Goal: Task Accomplishment & Management: Manage account settings

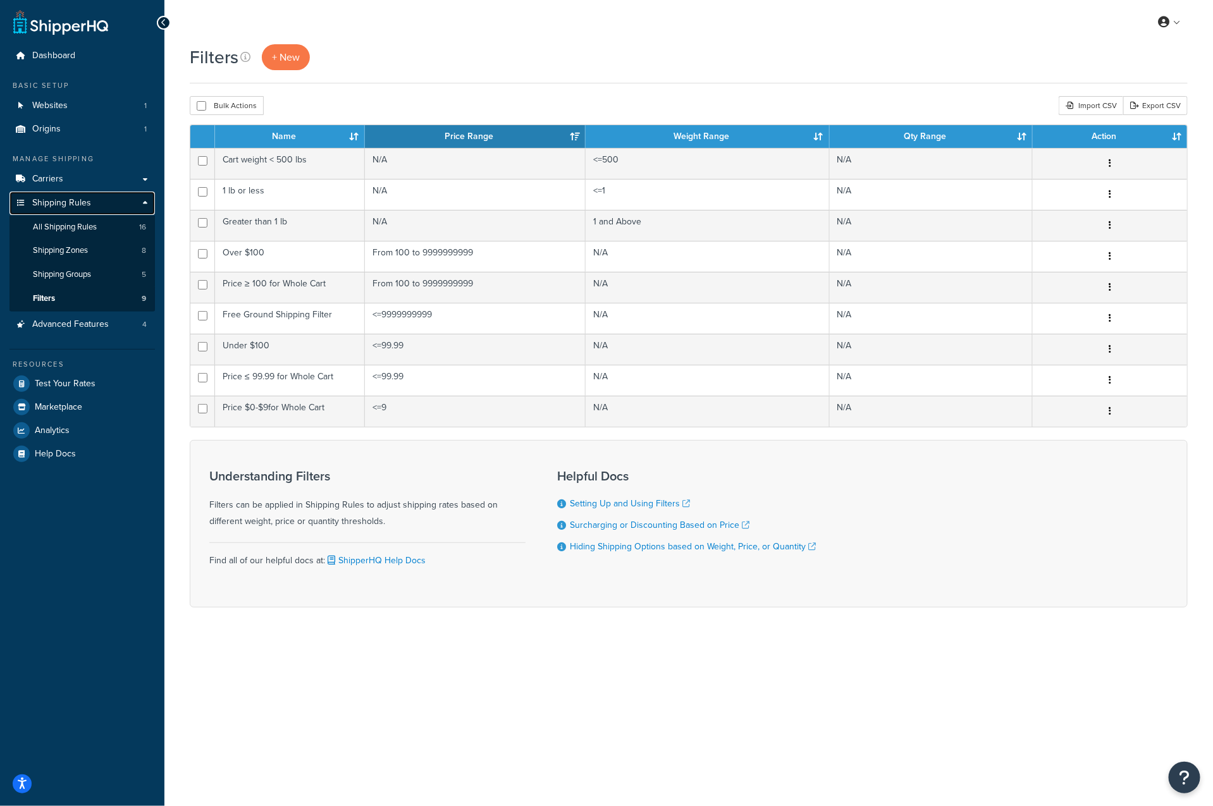
click at [54, 204] on span "Shipping Rules" at bounding box center [61, 203] width 59 height 11
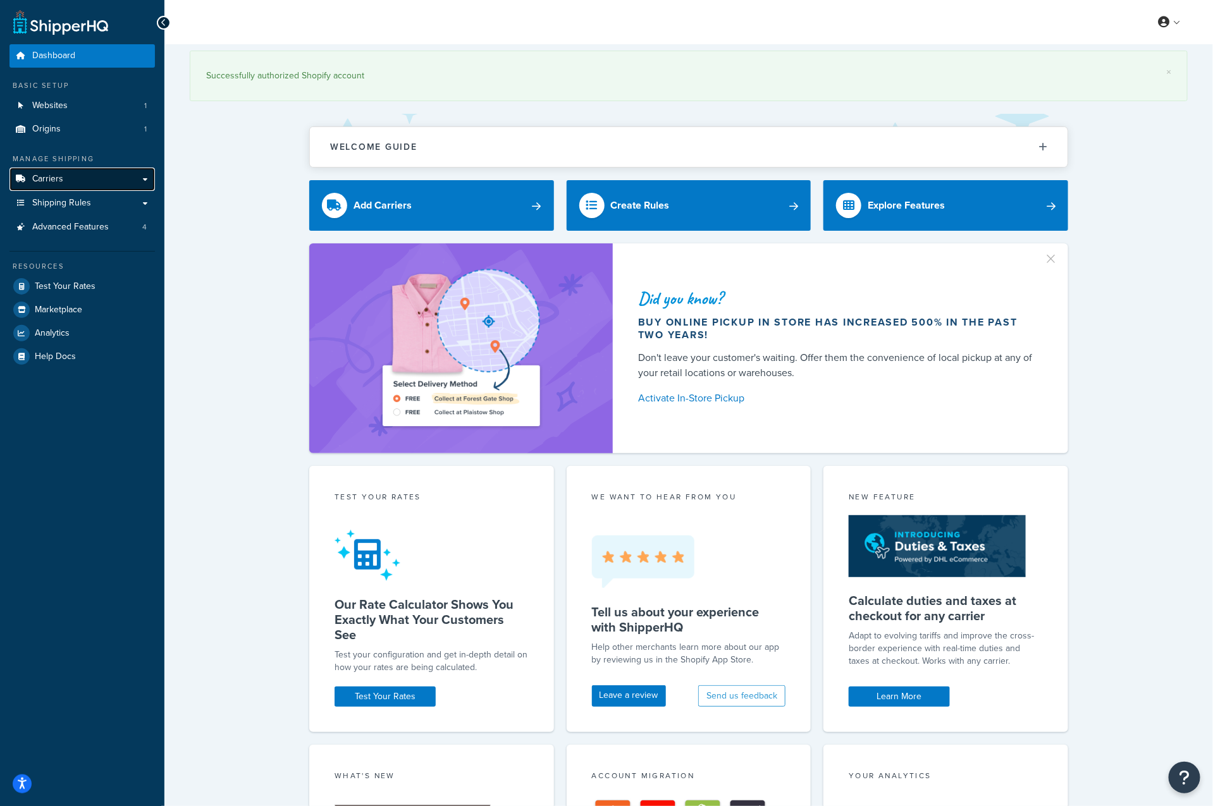
click at [58, 180] on span "Carriers" at bounding box center [47, 179] width 31 height 11
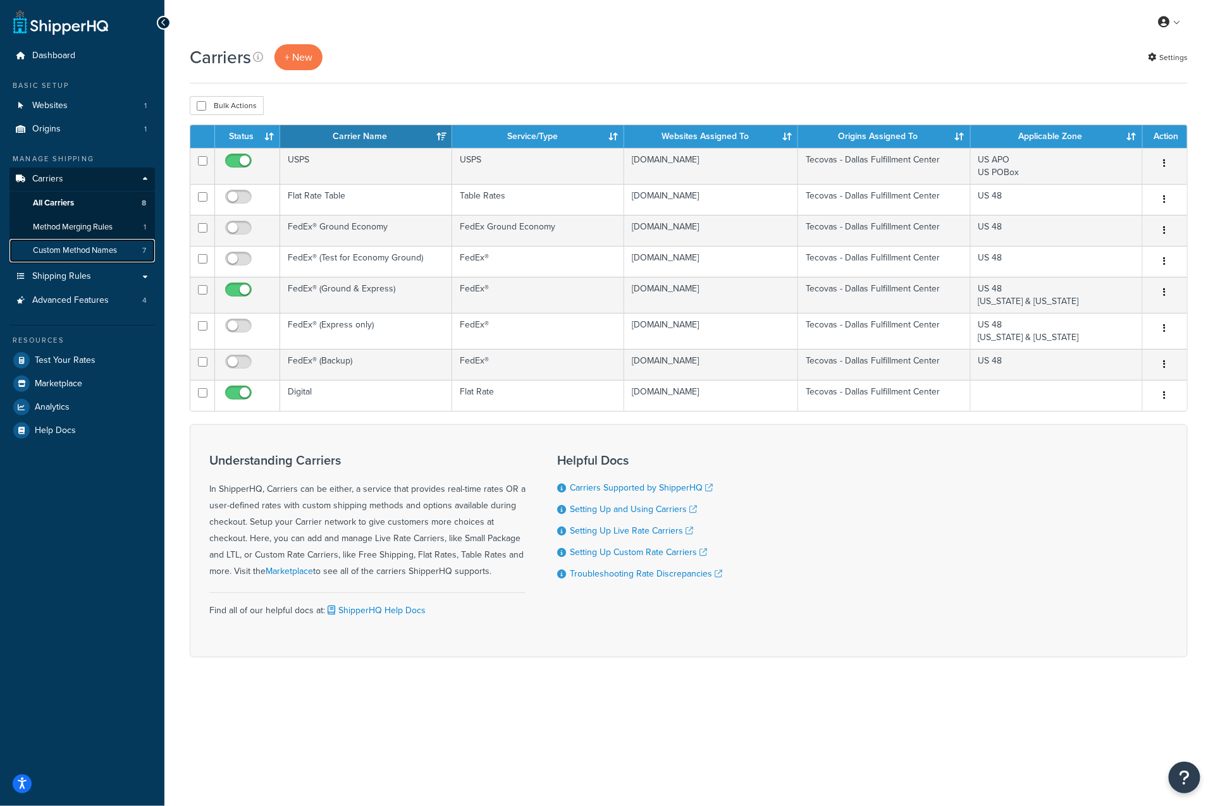
click at [81, 252] on span "Custom Method Names" at bounding box center [75, 250] width 84 height 11
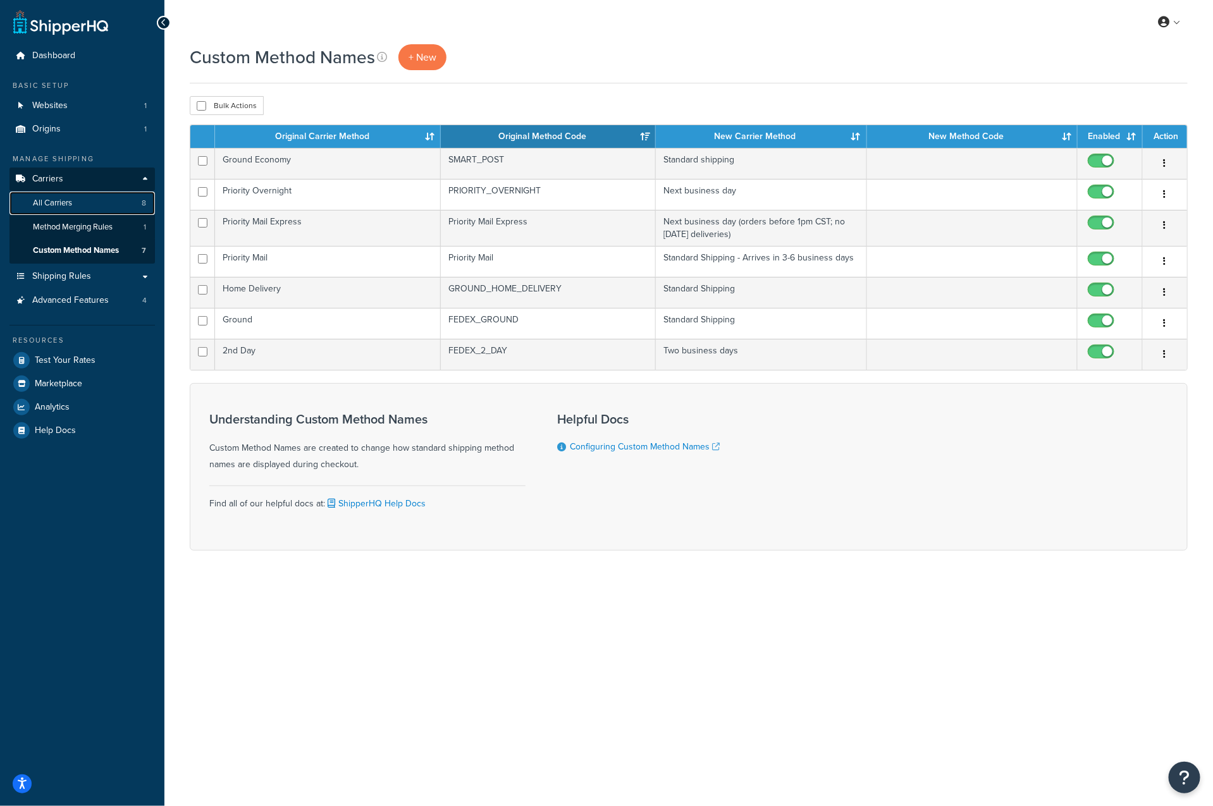
click at [76, 202] on link "All Carriers 8" at bounding box center [81, 203] width 145 height 23
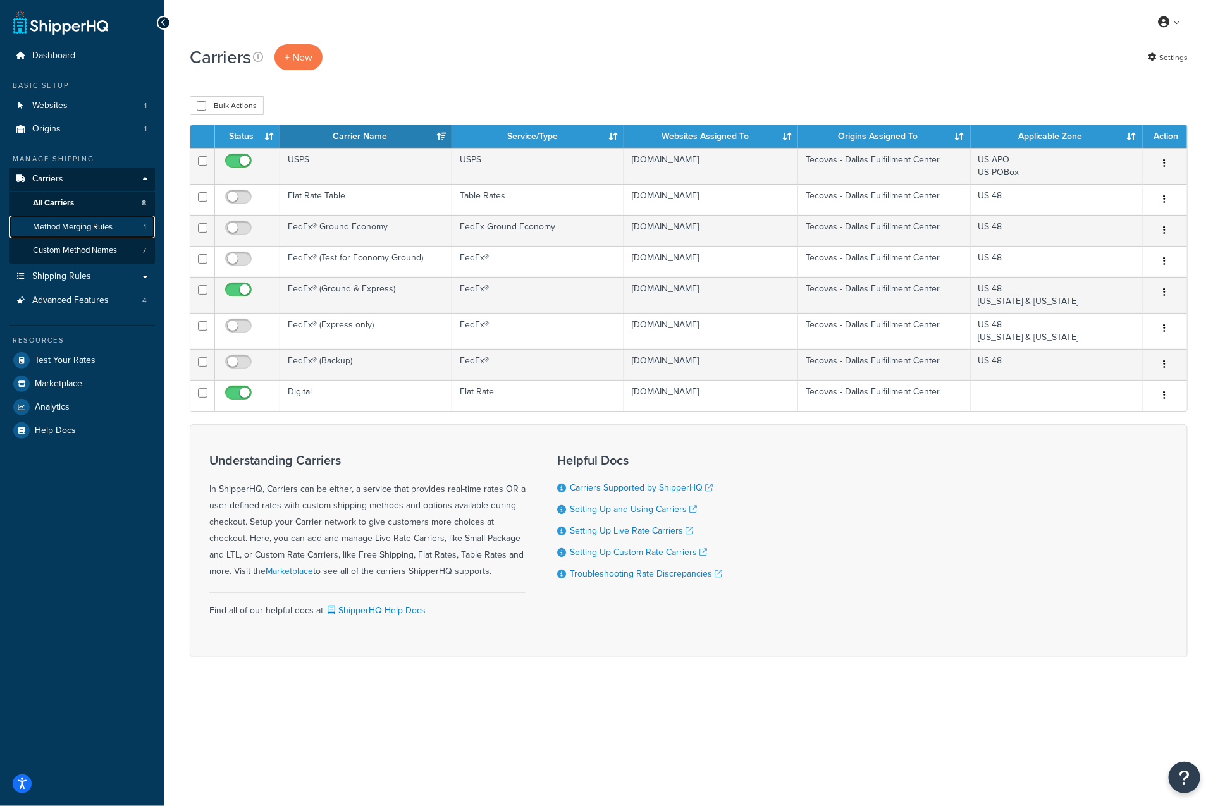
click at [75, 233] on link "Method Merging Rules 1" at bounding box center [81, 227] width 145 height 23
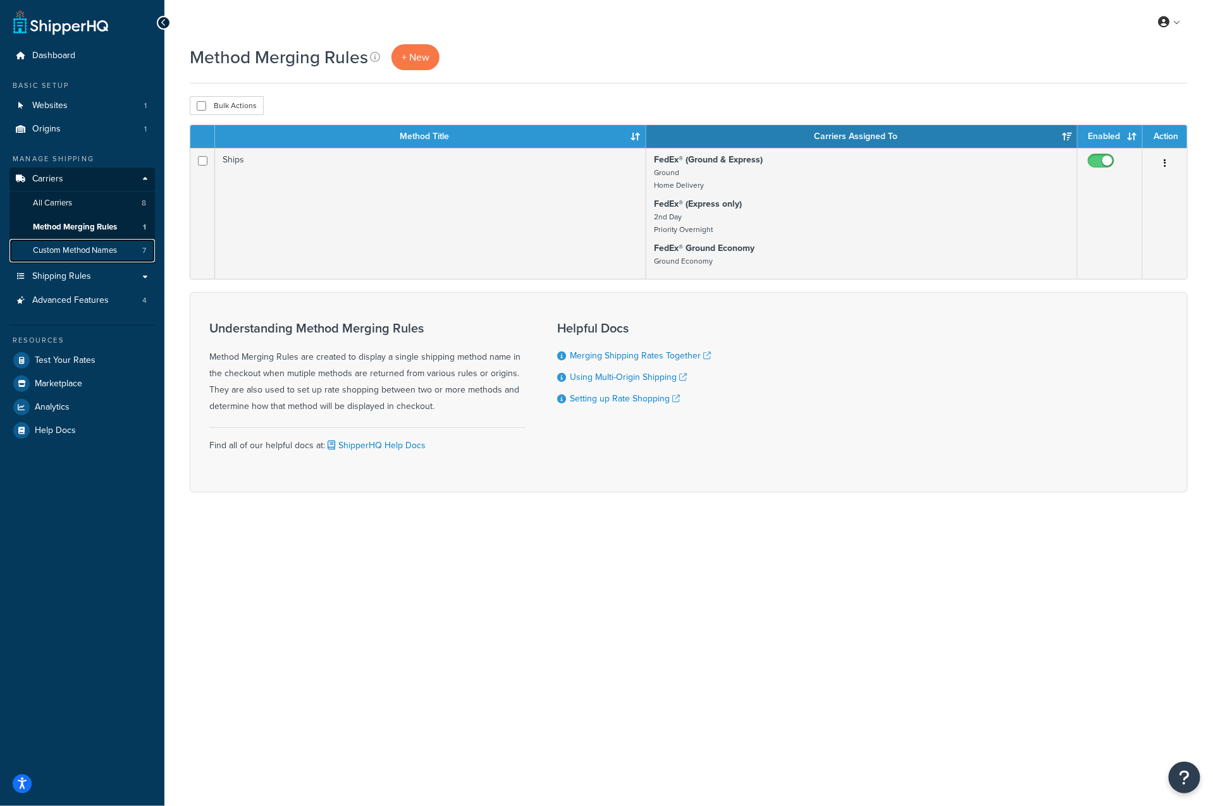
click at [100, 254] on span "Custom Method Names" at bounding box center [75, 250] width 84 height 11
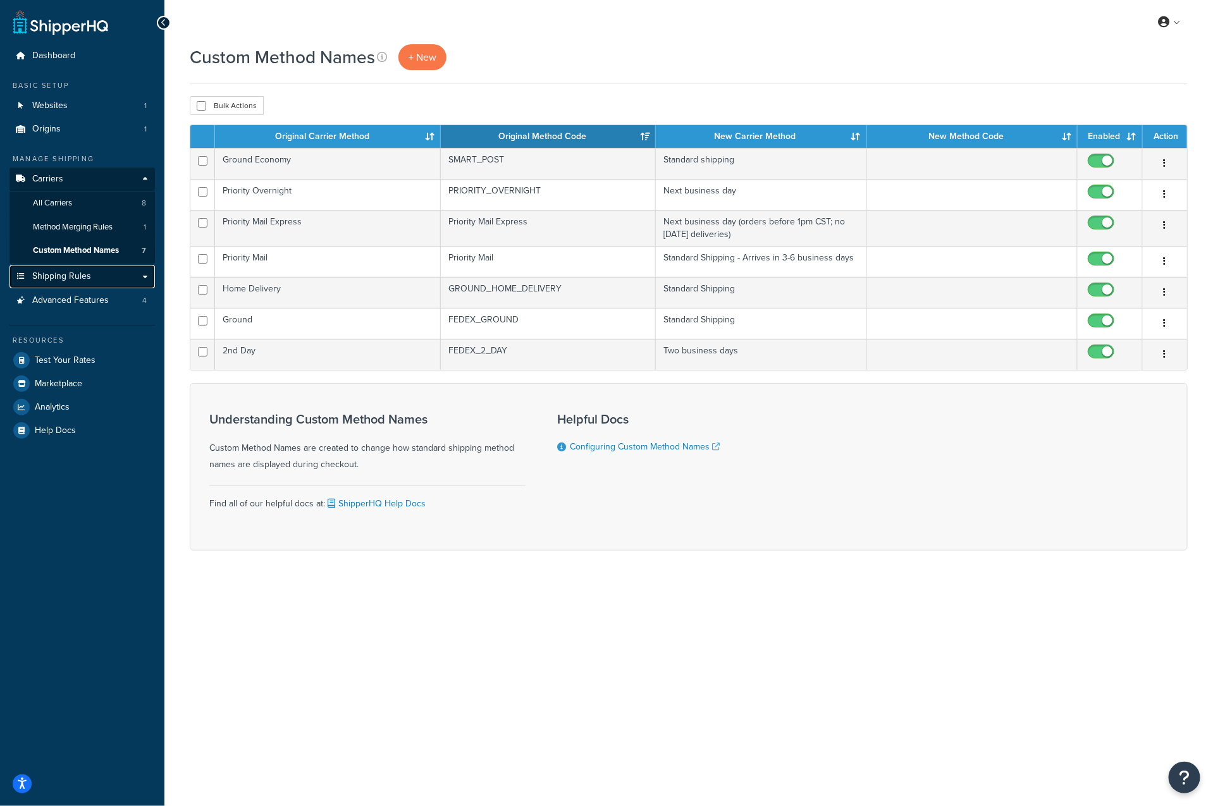
click at [80, 275] on span "Shipping Rules" at bounding box center [61, 276] width 59 height 11
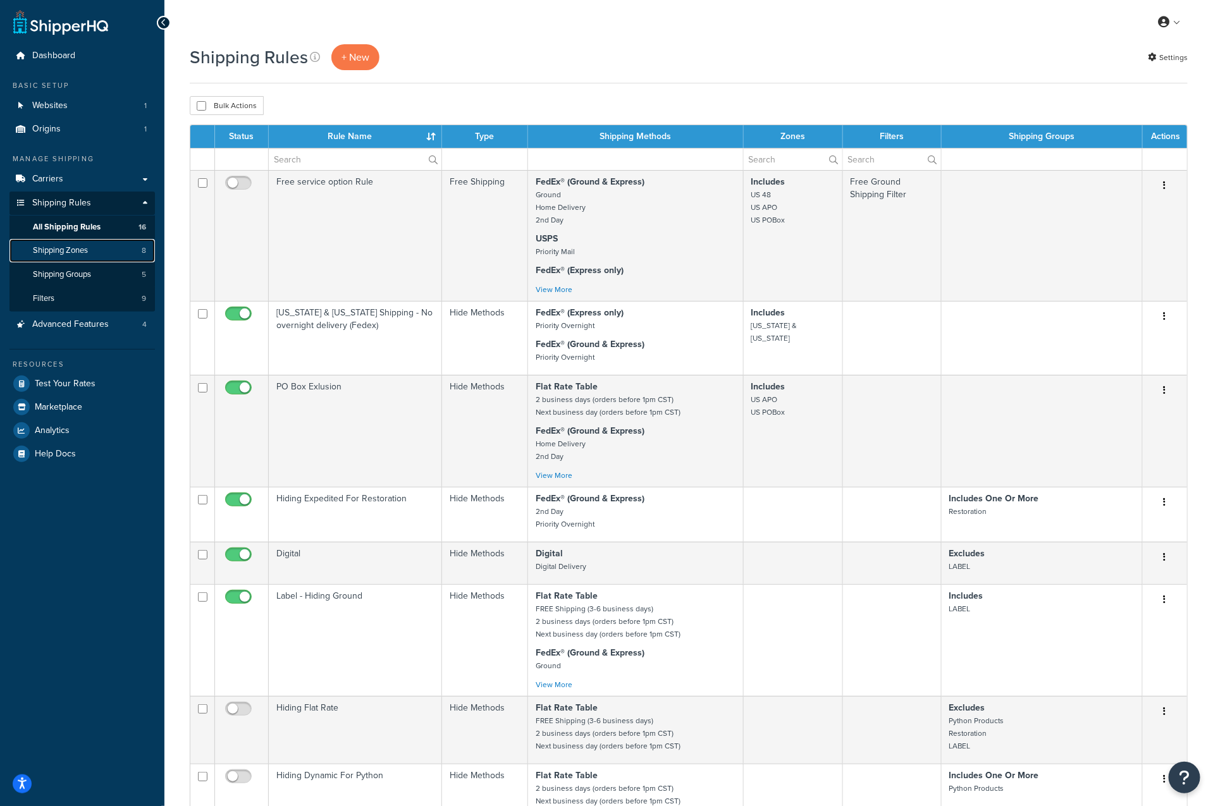
click at [128, 252] on link "Shipping Zones 8" at bounding box center [81, 250] width 145 height 23
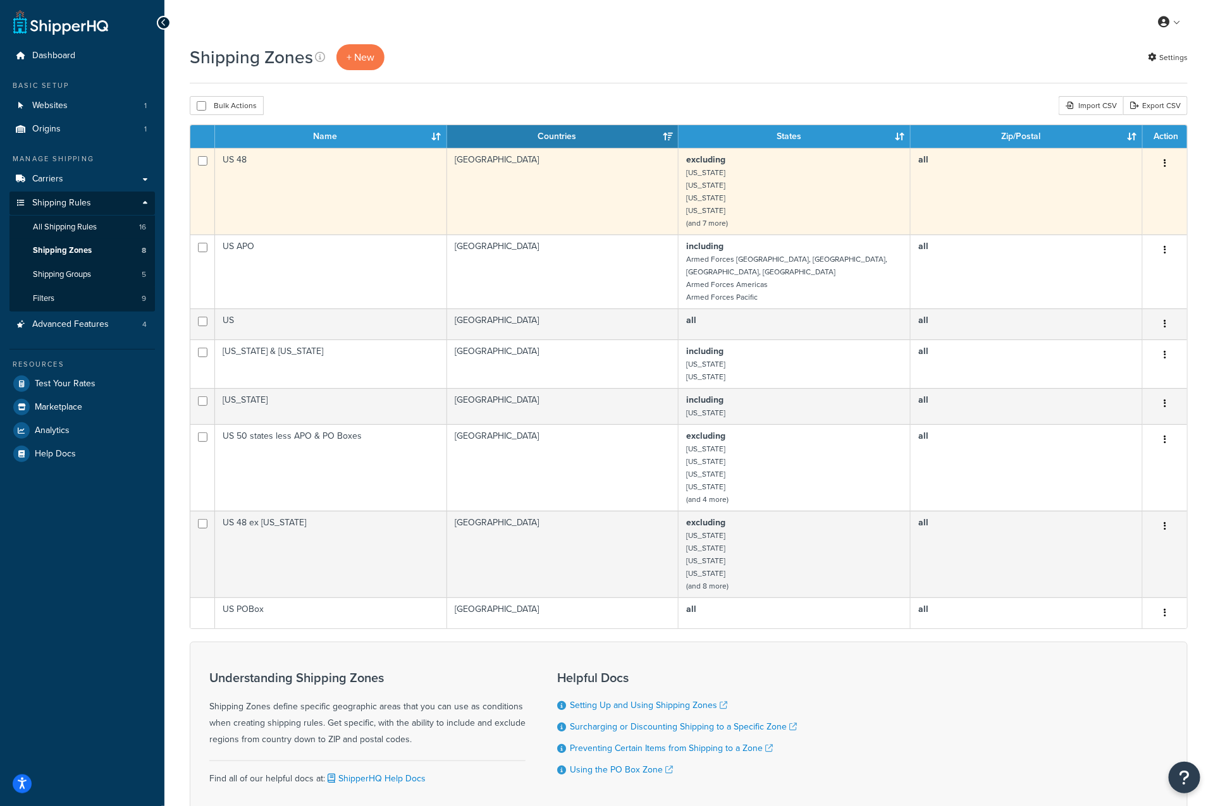
click at [1168, 166] on button "button" at bounding box center [1165, 164] width 18 height 20
click at [1132, 191] on link "Edit" at bounding box center [1113, 189] width 100 height 26
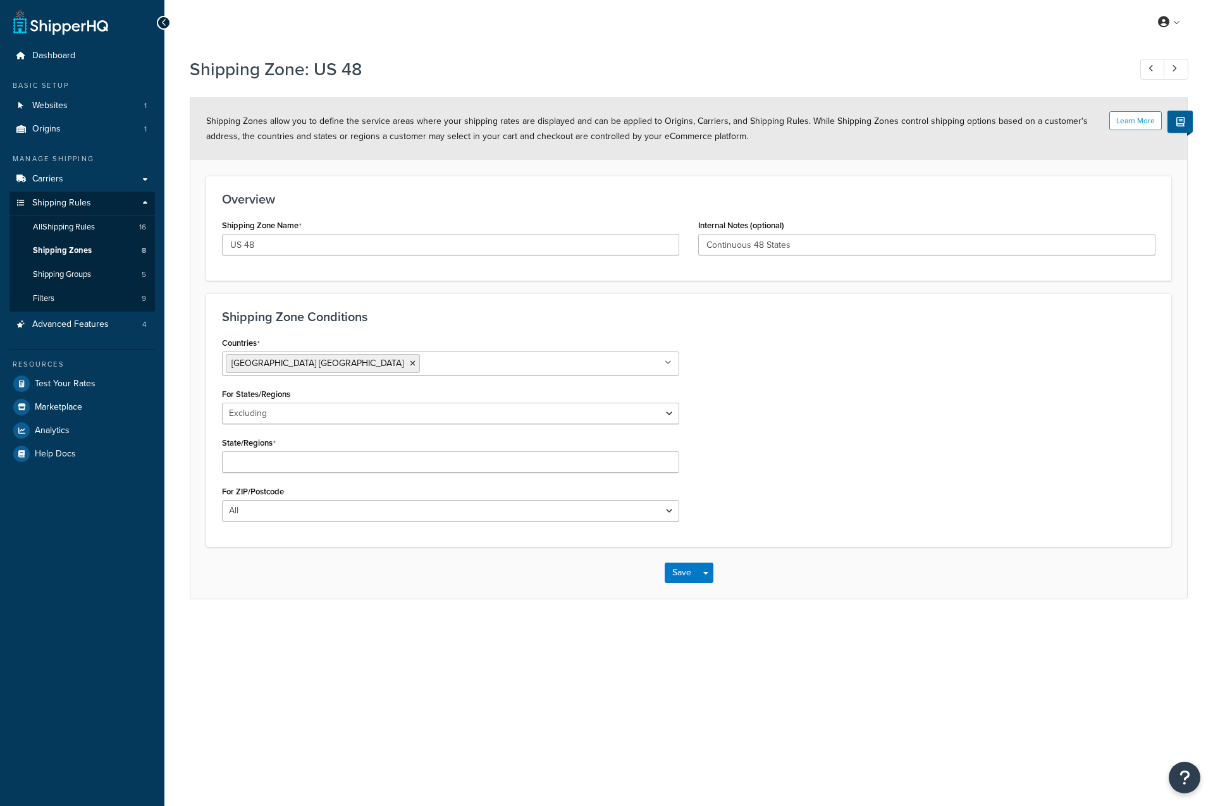
select select "excluding"
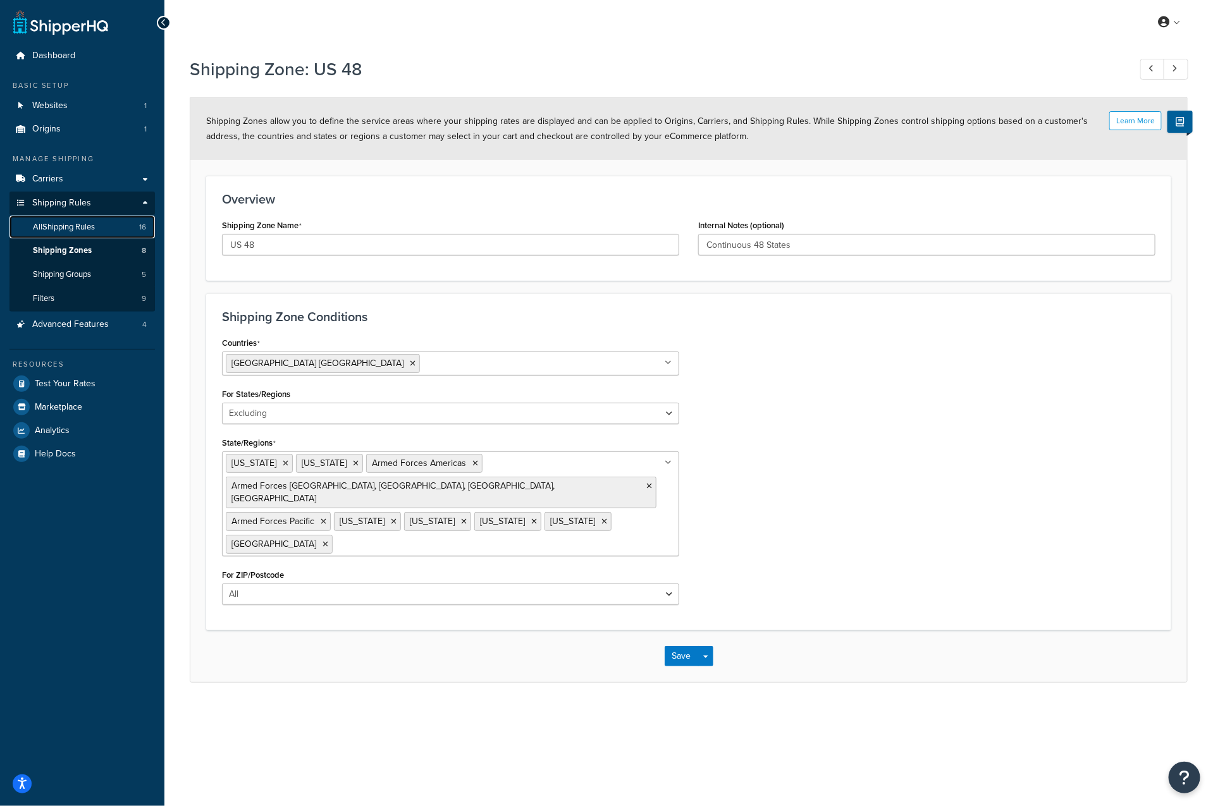
click at [107, 230] on link "All Shipping Rules 16" at bounding box center [81, 227] width 145 height 23
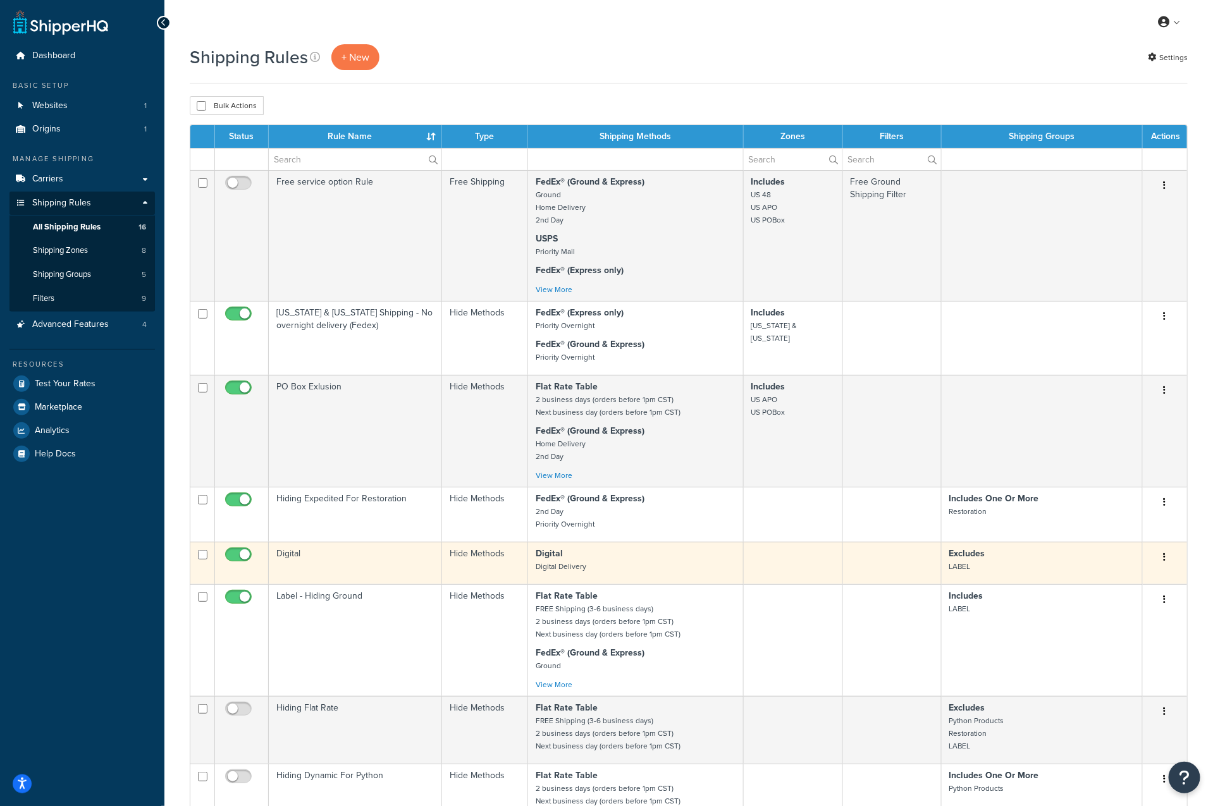
click at [1166, 560] on button "button" at bounding box center [1165, 558] width 18 height 20
click at [1150, 579] on link "Edit" at bounding box center [1123, 581] width 100 height 26
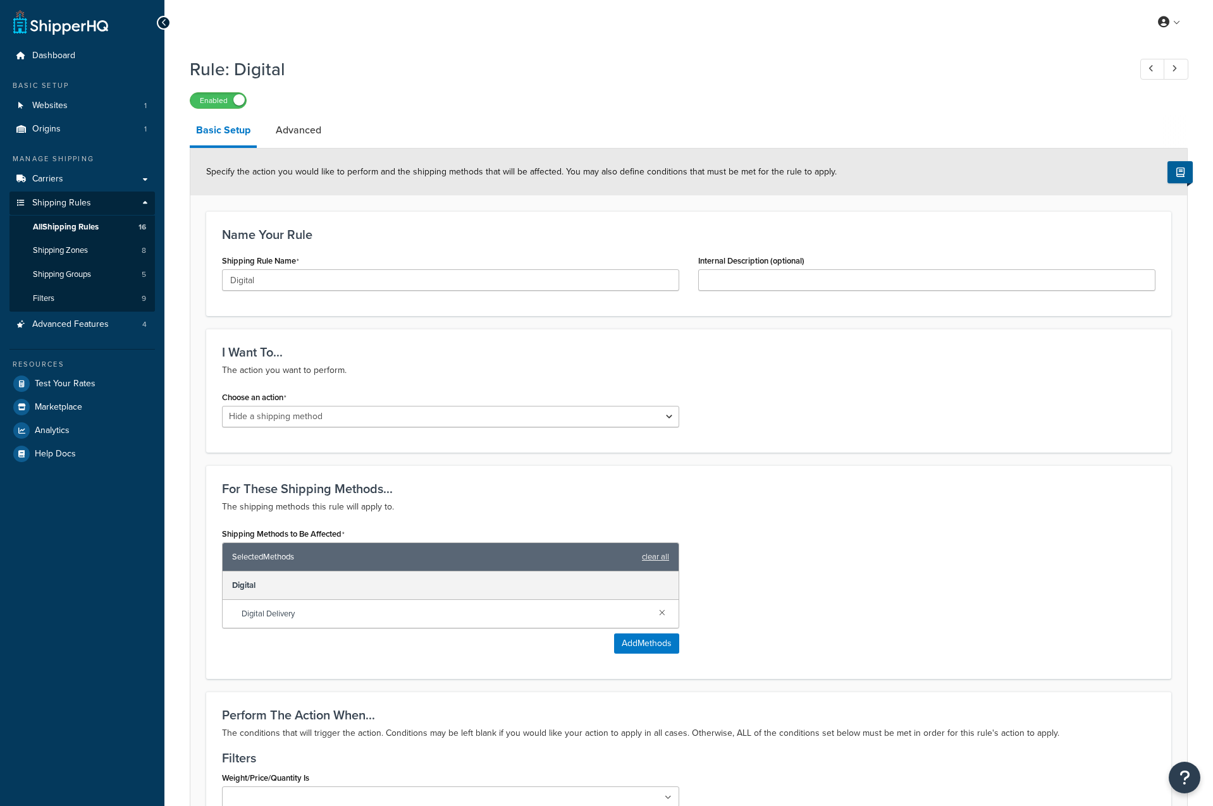
select select "HIDE"
click at [301, 113] on div "Rule: Digital Enabled Basic Setup Advanced Specify the action you would like to…" at bounding box center [689, 598] width 998 height 1095
click at [303, 126] on link "Advanced" at bounding box center [298, 130] width 58 height 30
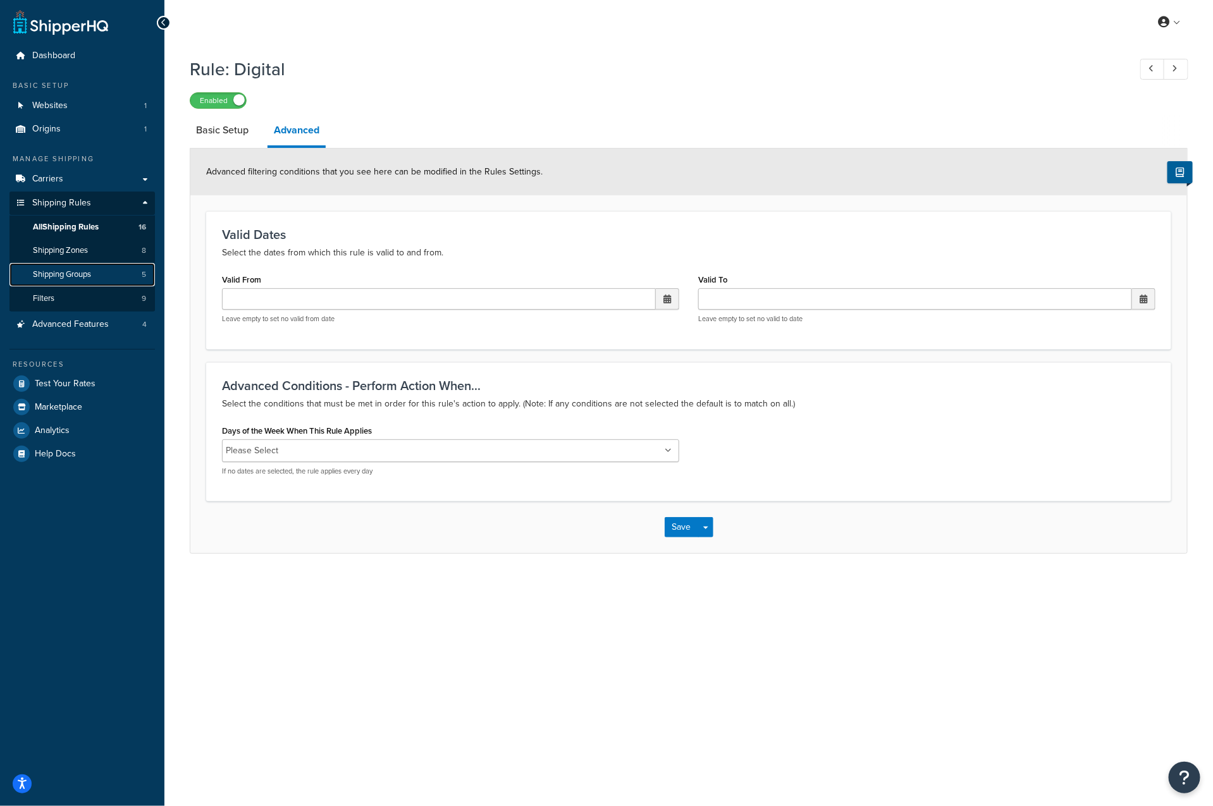
click at [90, 276] on span "Shipping Groups" at bounding box center [62, 274] width 58 height 11
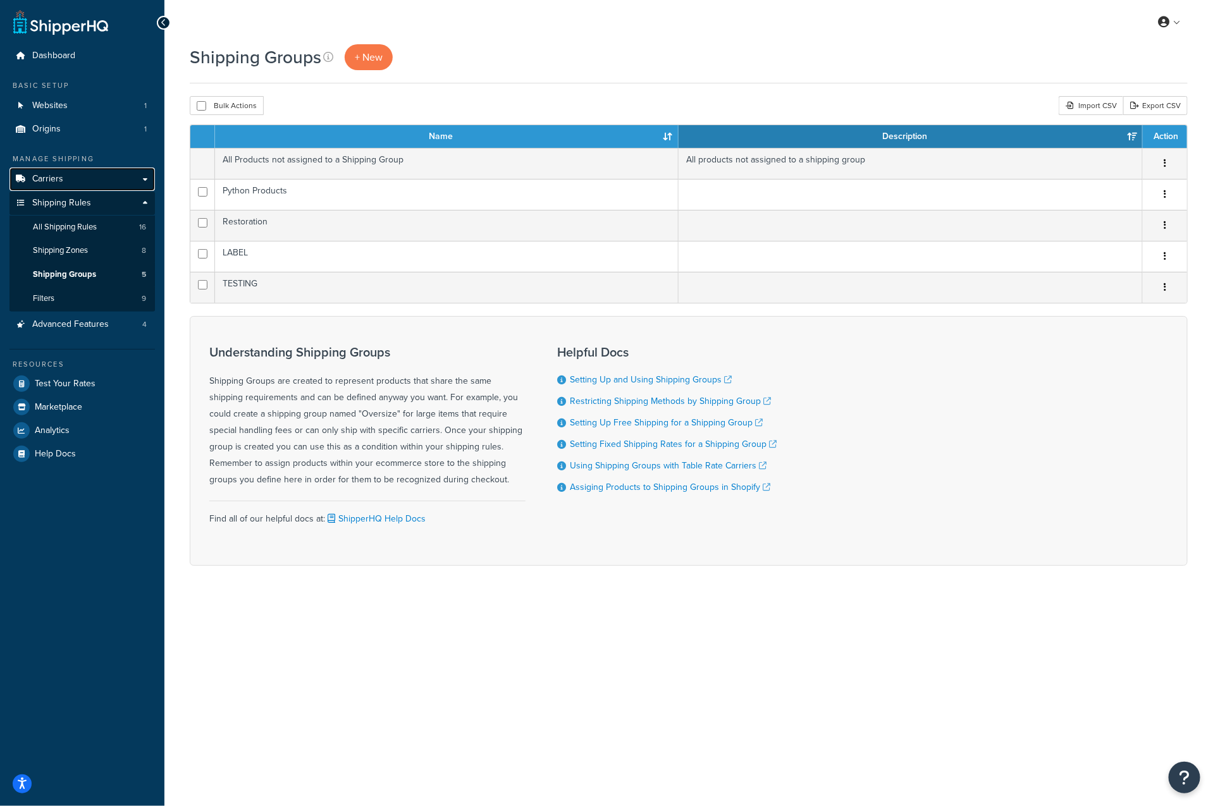
click at [107, 181] on link "Carriers" at bounding box center [81, 179] width 145 height 23
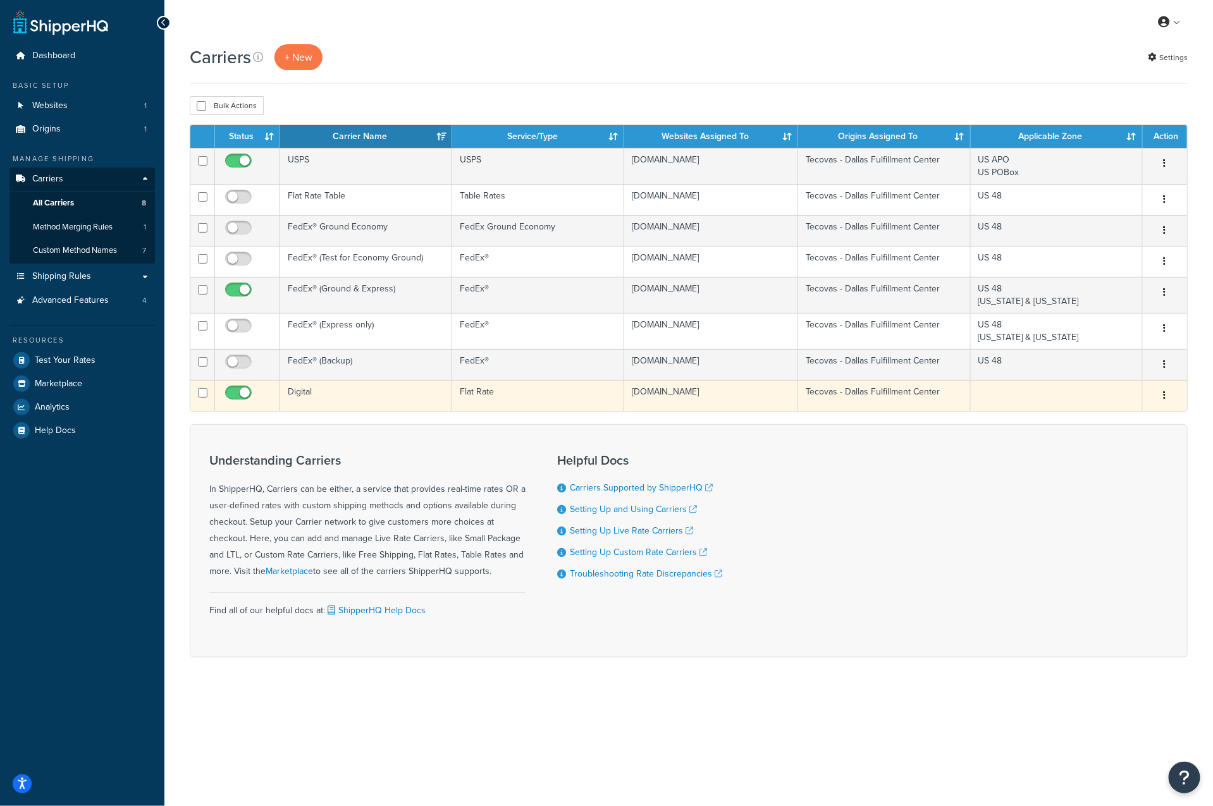
click at [1166, 391] on button "button" at bounding box center [1165, 396] width 18 height 20
click at [1127, 411] on link "Edit" at bounding box center [1113, 420] width 100 height 26
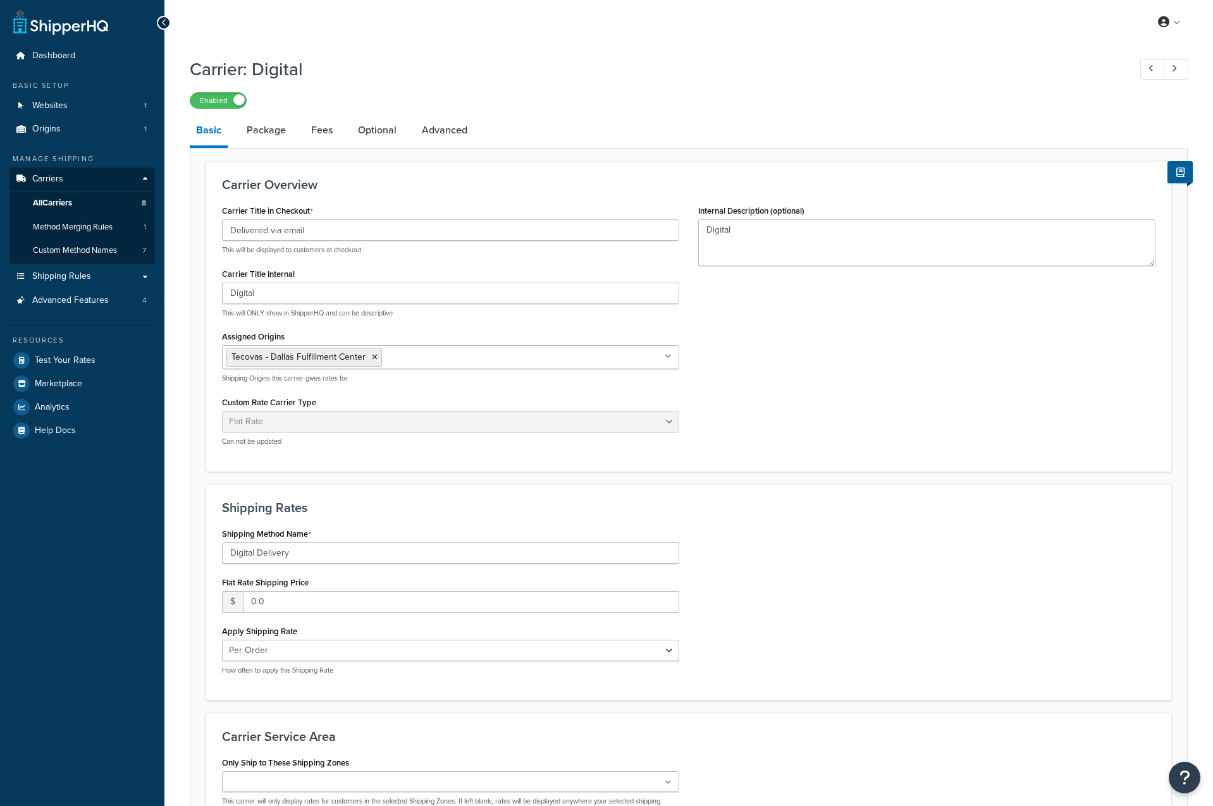
select select "flat"
click at [272, 133] on link "Package" at bounding box center [266, 130] width 52 height 30
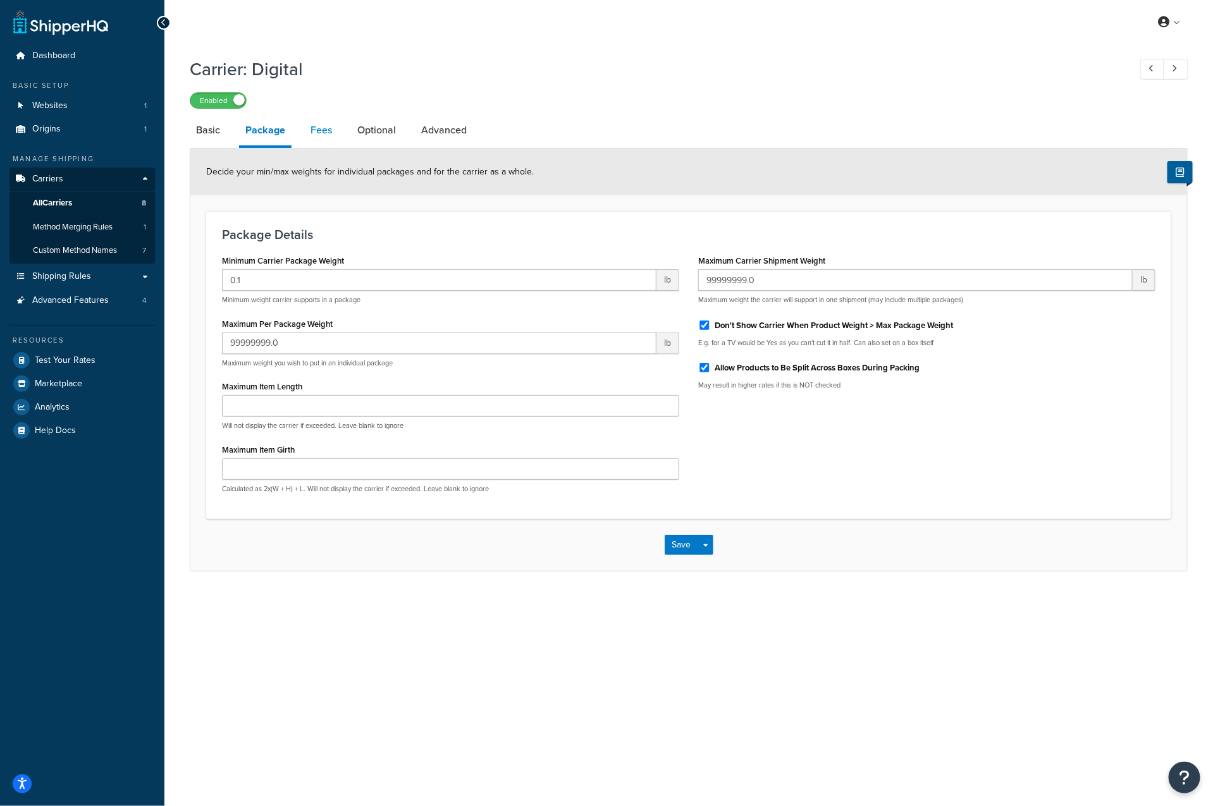
click at [330, 132] on link "Fees" at bounding box center [321, 130] width 34 height 30
select select "AFTER"
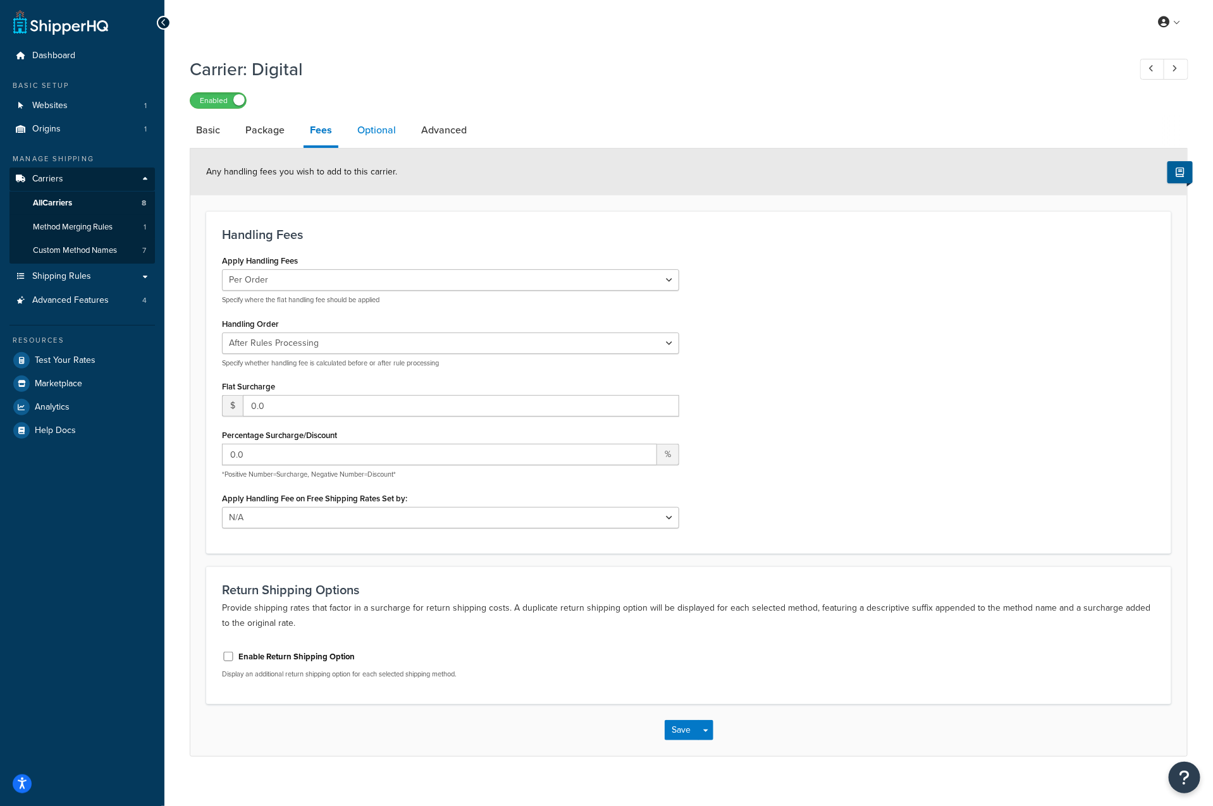
click at [364, 133] on link "Optional" at bounding box center [376, 130] width 51 height 30
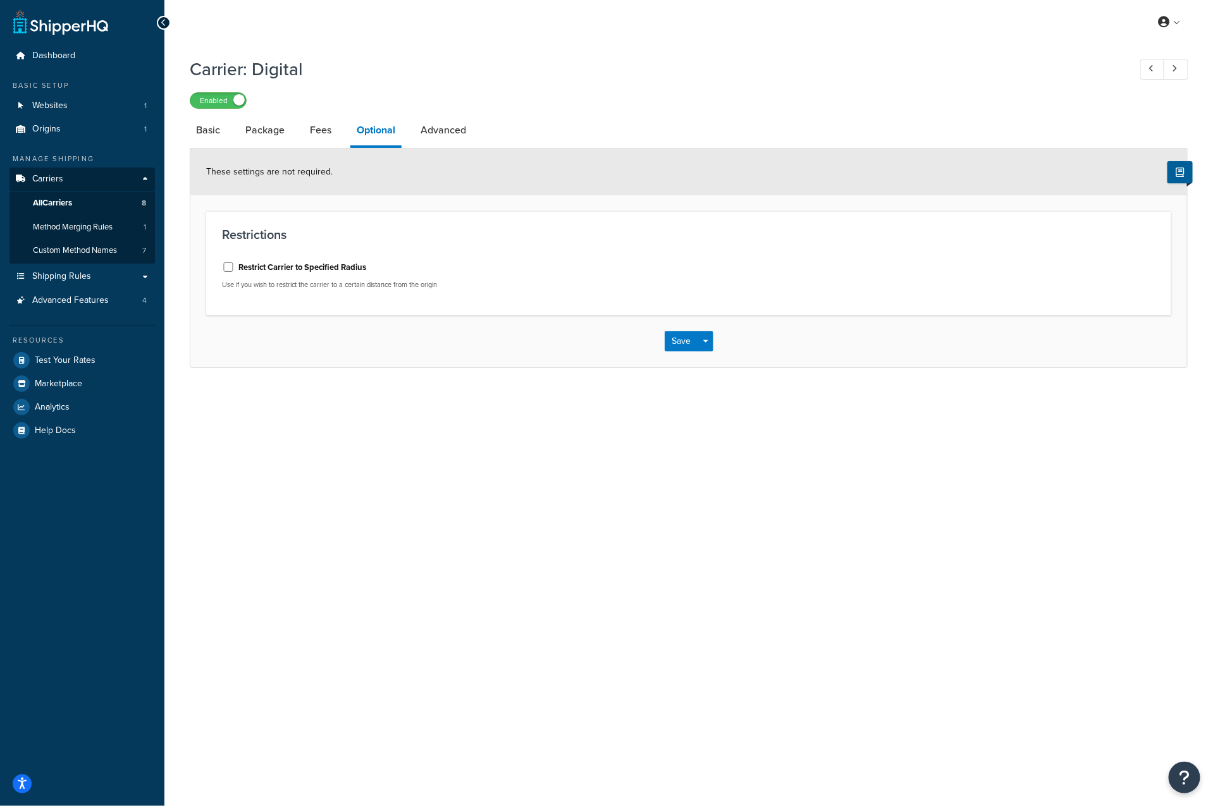
click at [472, 133] on li "Advanced" at bounding box center [449, 130] width 71 height 30
click at [450, 133] on link "Advanced" at bounding box center [443, 130] width 58 height 30
select select "false"
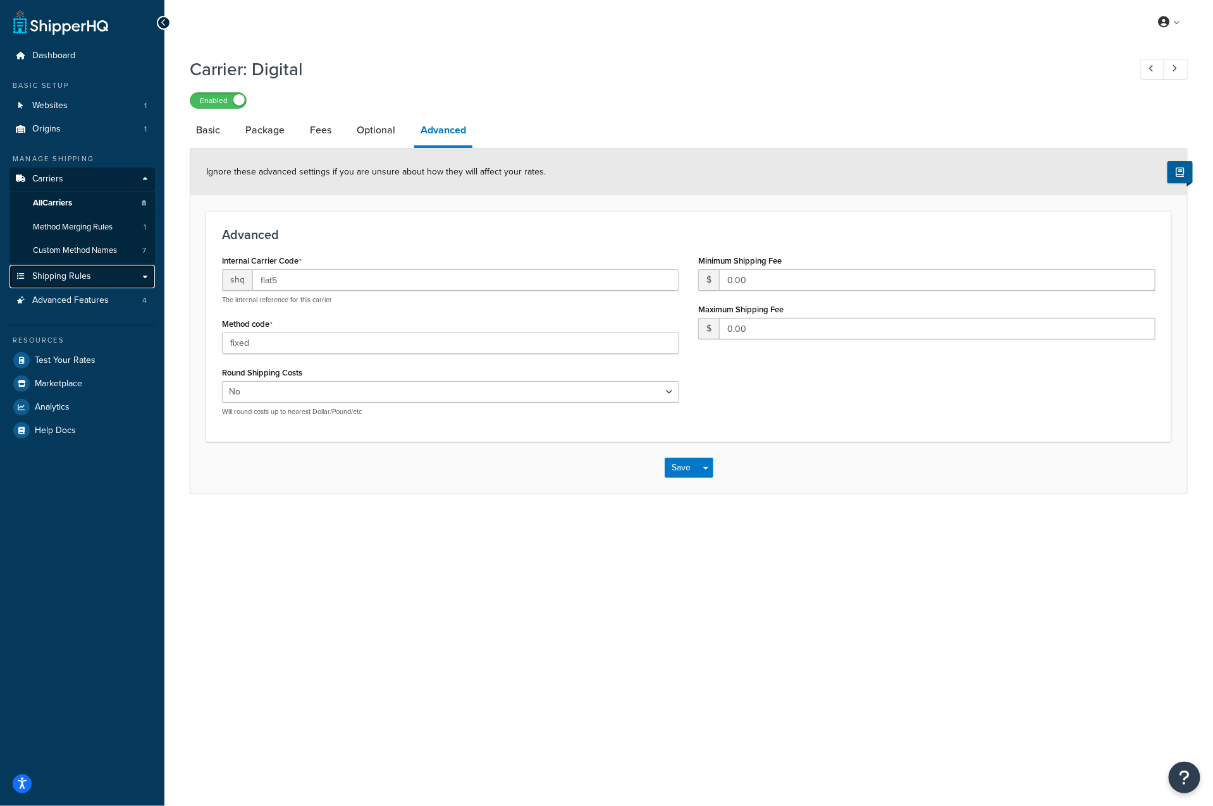
click at [98, 271] on link "Shipping Rules" at bounding box center [81, 276] width 145 height 23
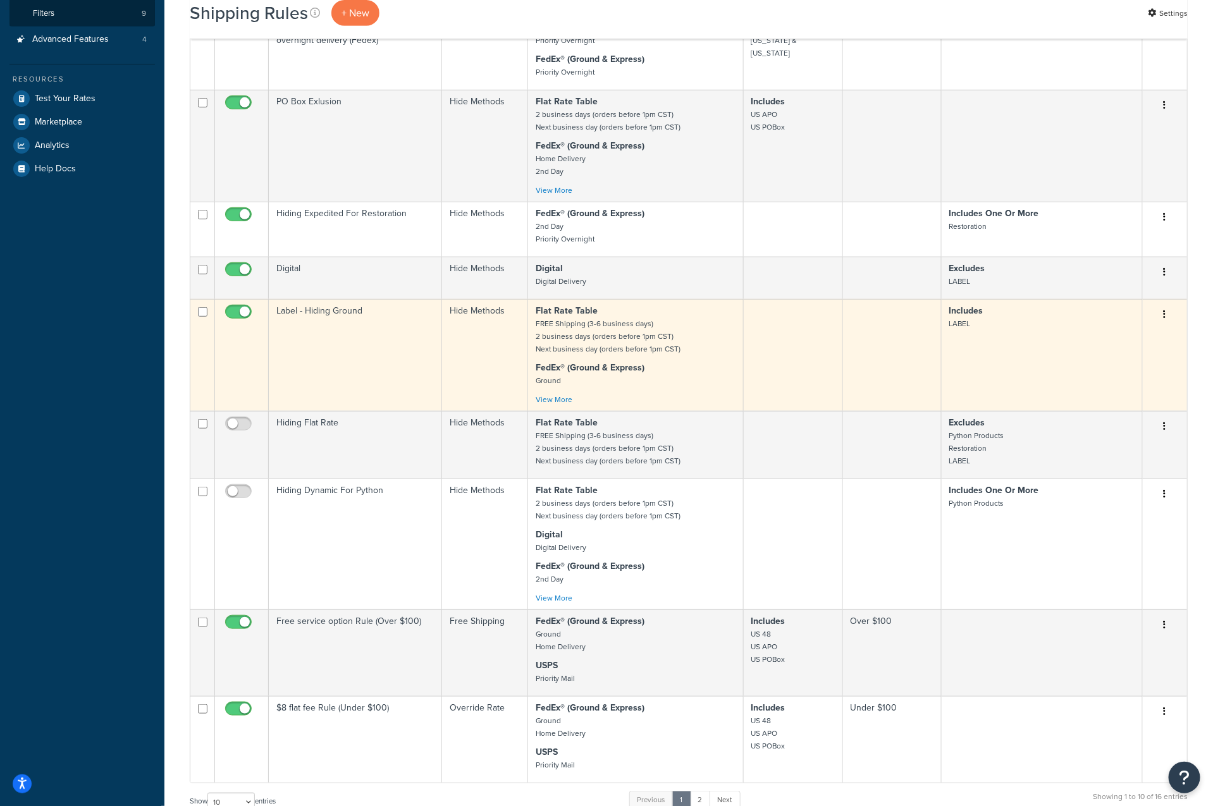
scroll to position [289, 0]
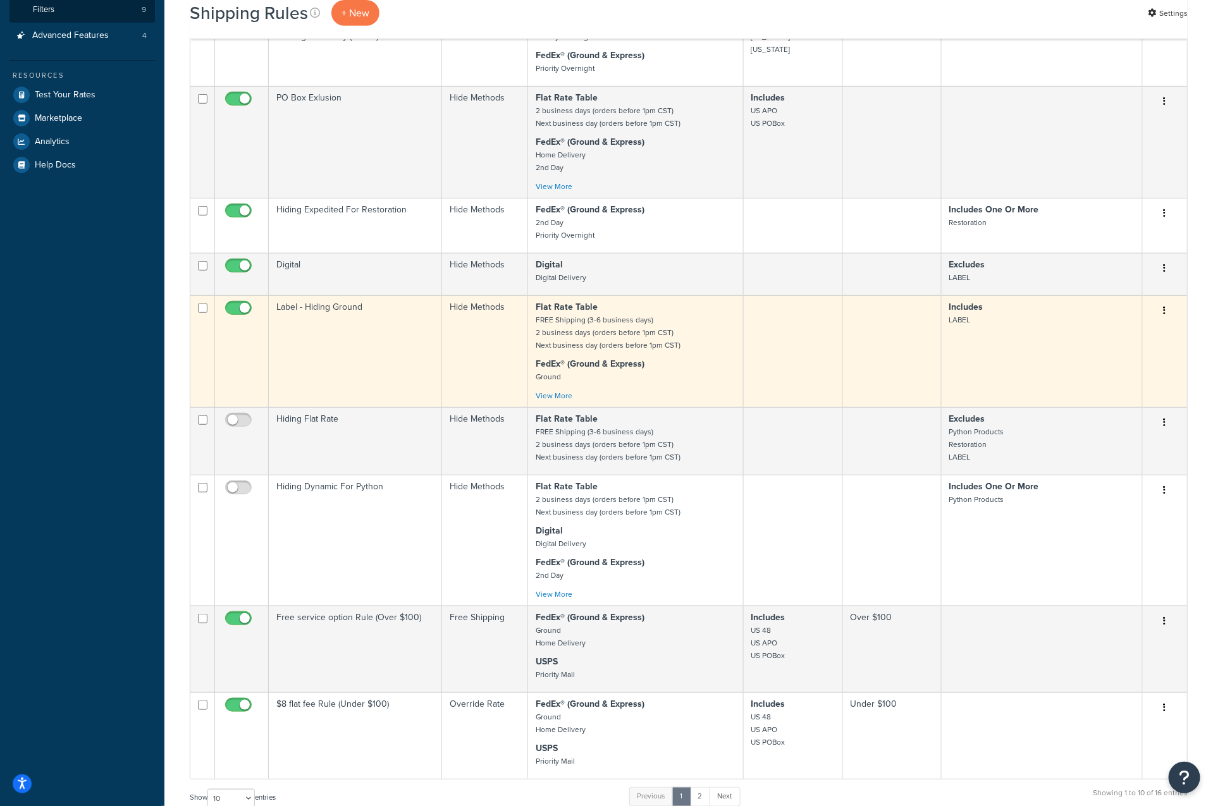
click at [1167, 314] on button "button" at bounding box center [1165, 311] width 18 height 20
click at [1115, 335] on link "Edit" at bounding box center [1123, 335] width 100 height 26
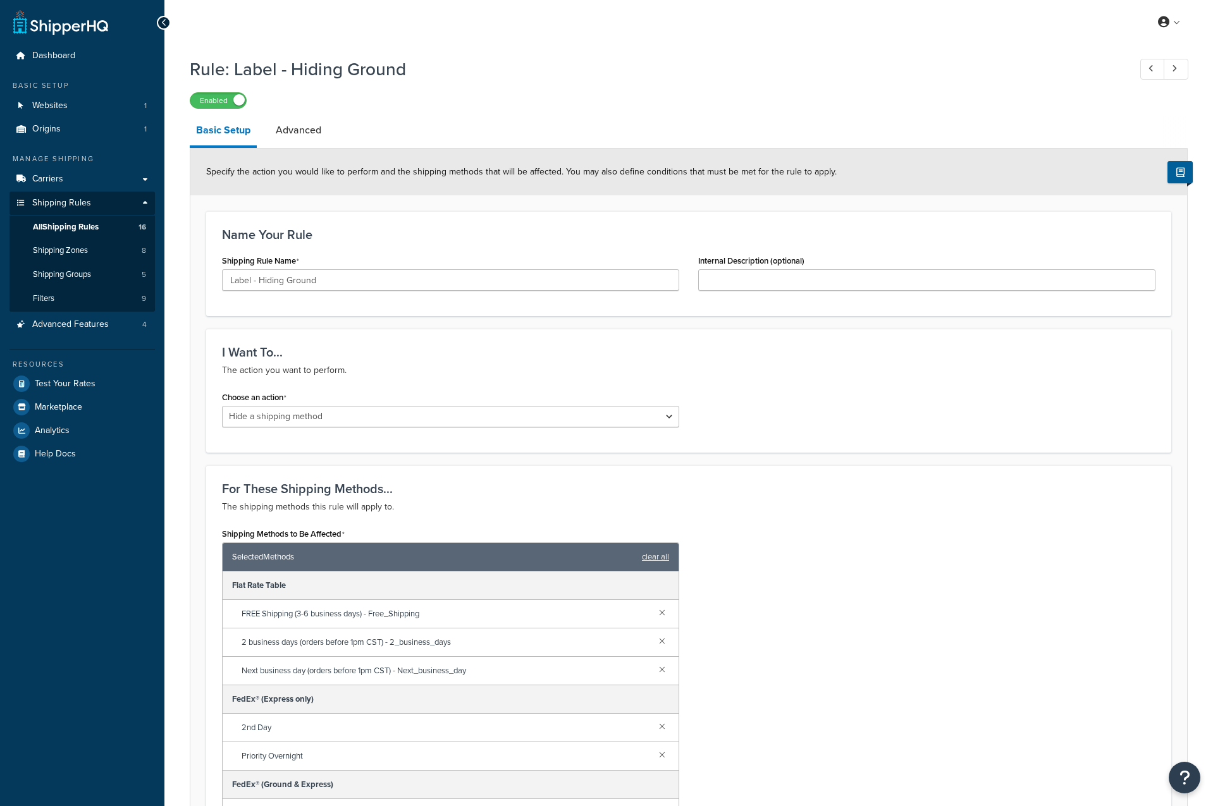
select select "HIDE"
click at [303, 125] on link "Advanced" at bounding box center [298, 130] width 58 height 30
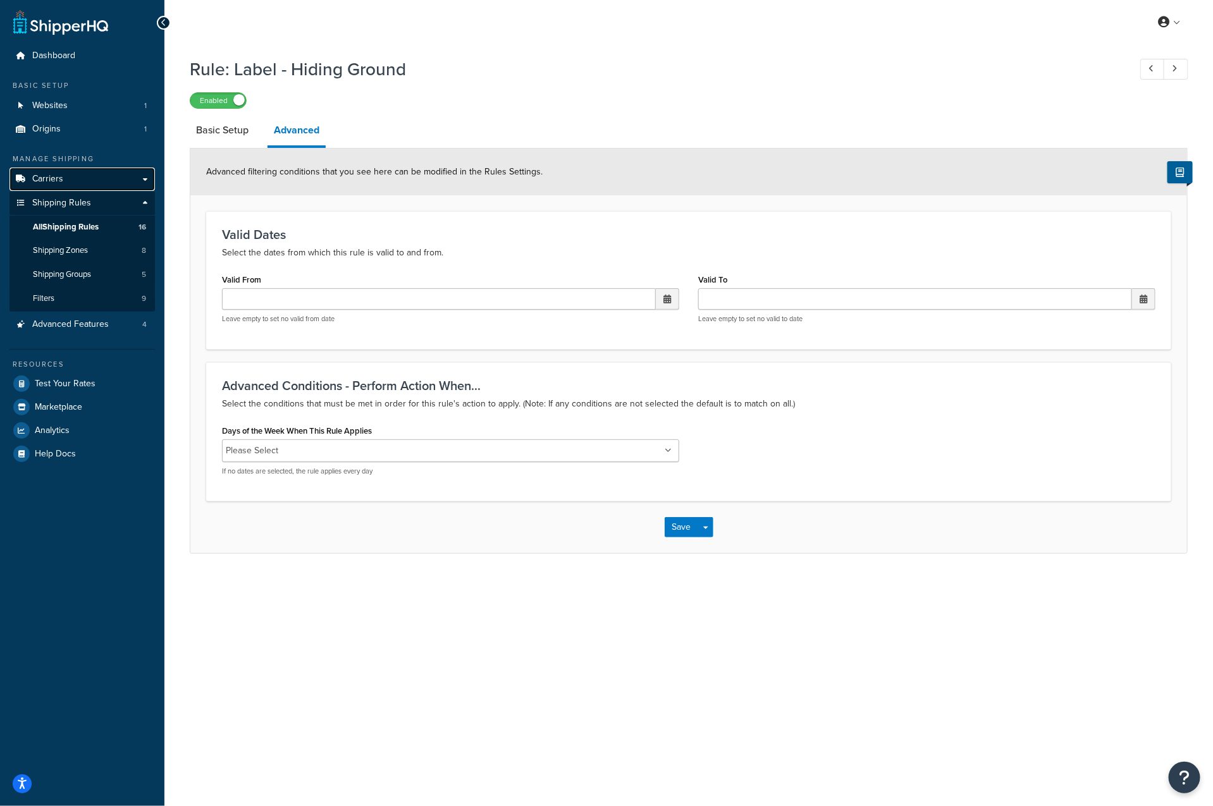
click at [72, 186] on link "Carriers" at bounding box center [81, 179] width 145 height 23
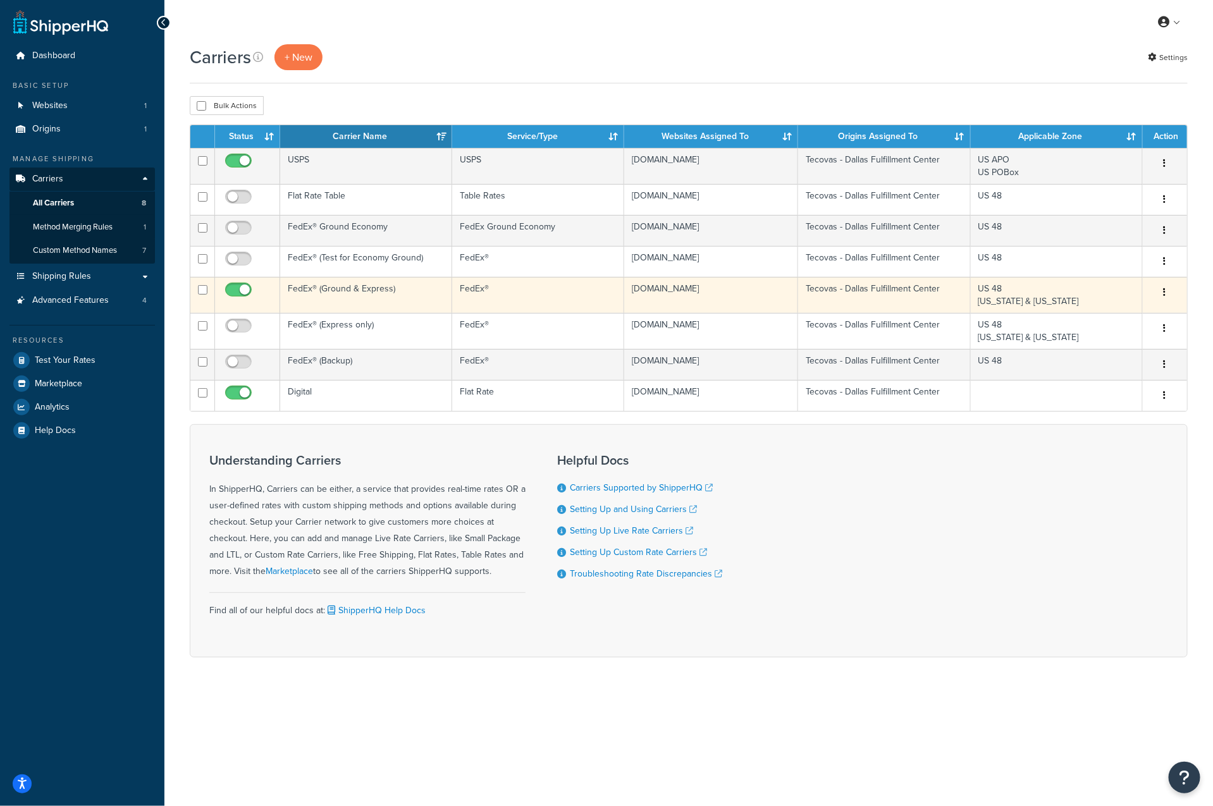
click at [1159, 293] on button "button" at bounding box center [1165, 293] width 18 height 20
click at [1130, 315] on link "Edit" at bounding box center [1113, 317] width 100 height 26
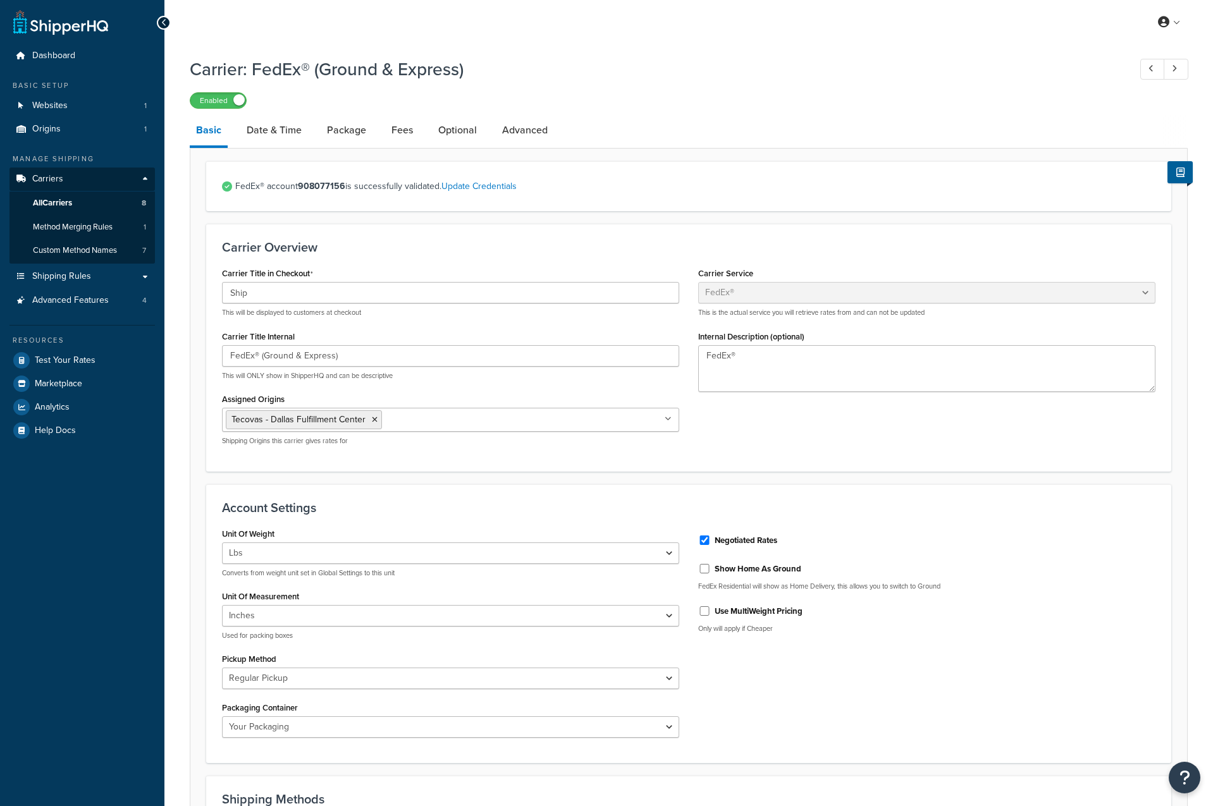
select select "fedEx"
select select "REGULAR_PICKUP"
select select "YOUR_PACKAGING"
click at [398, 130] on link "Fees" at bounding box center [402, 130] width 34 height 30
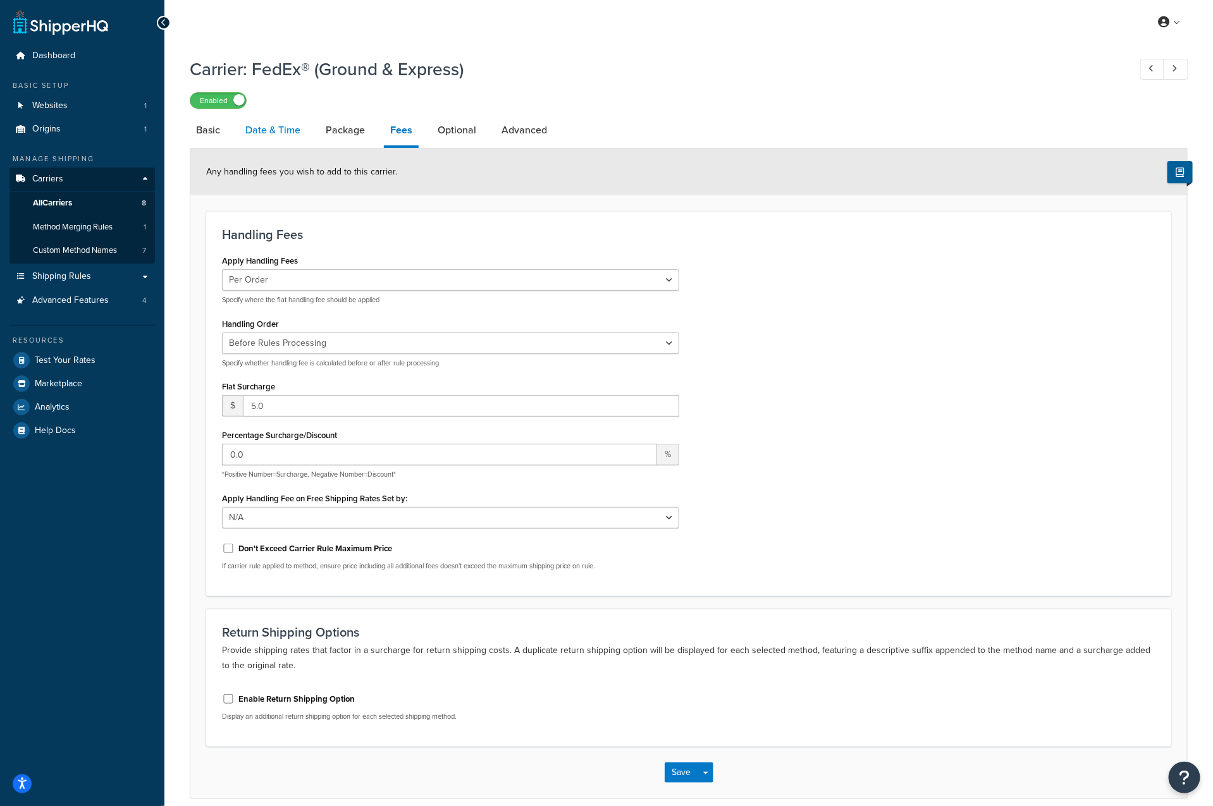
click at [274, 132] on link "Date & Time" at bounding box center [273, 130] width 68 height 30
select select "MEd"
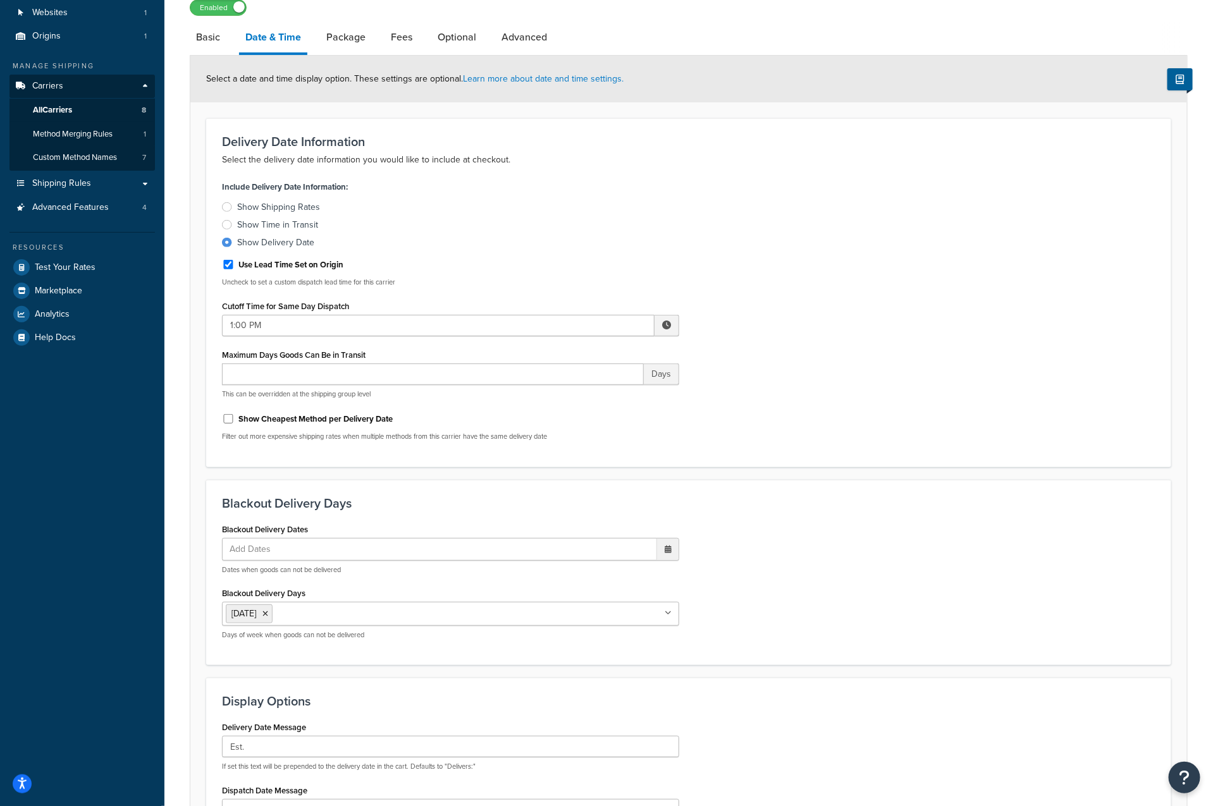
scroll to position [70, 0]
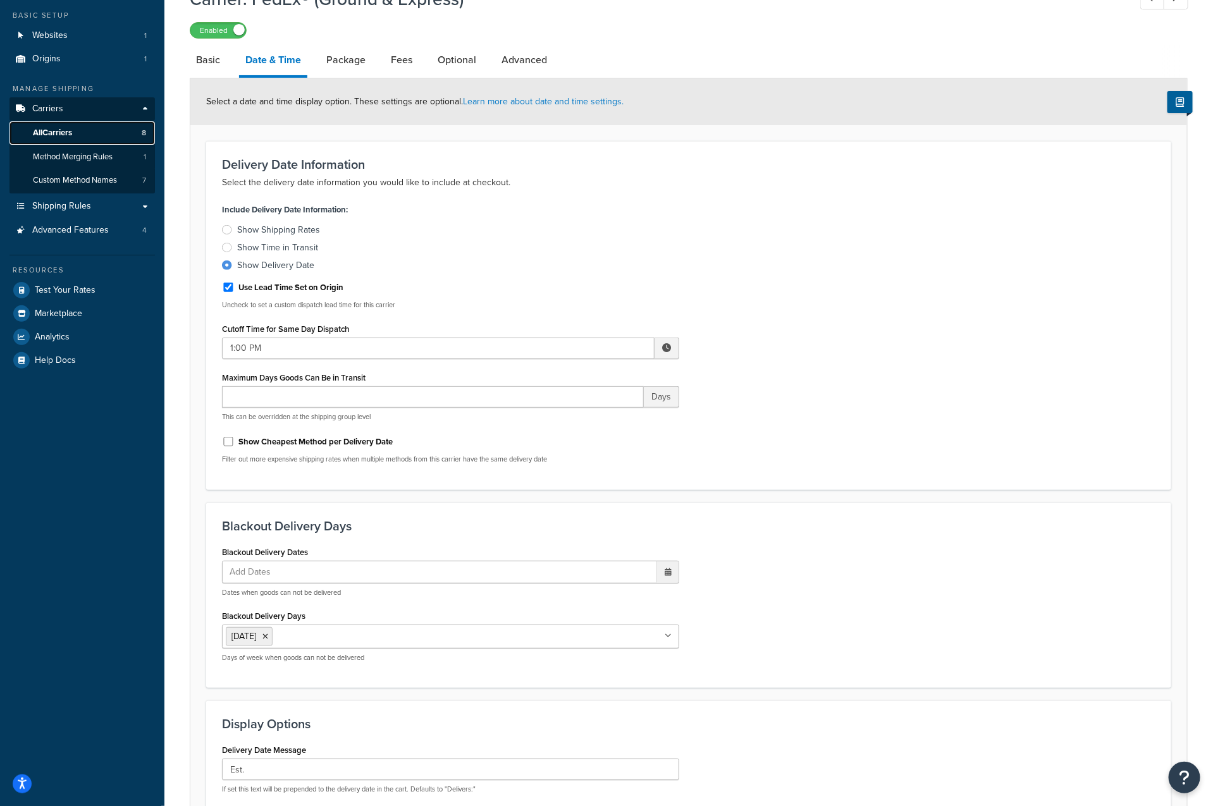
click at [65, 130] on span "All Carriers" at bounding box center [52, 133] width 39 height 11
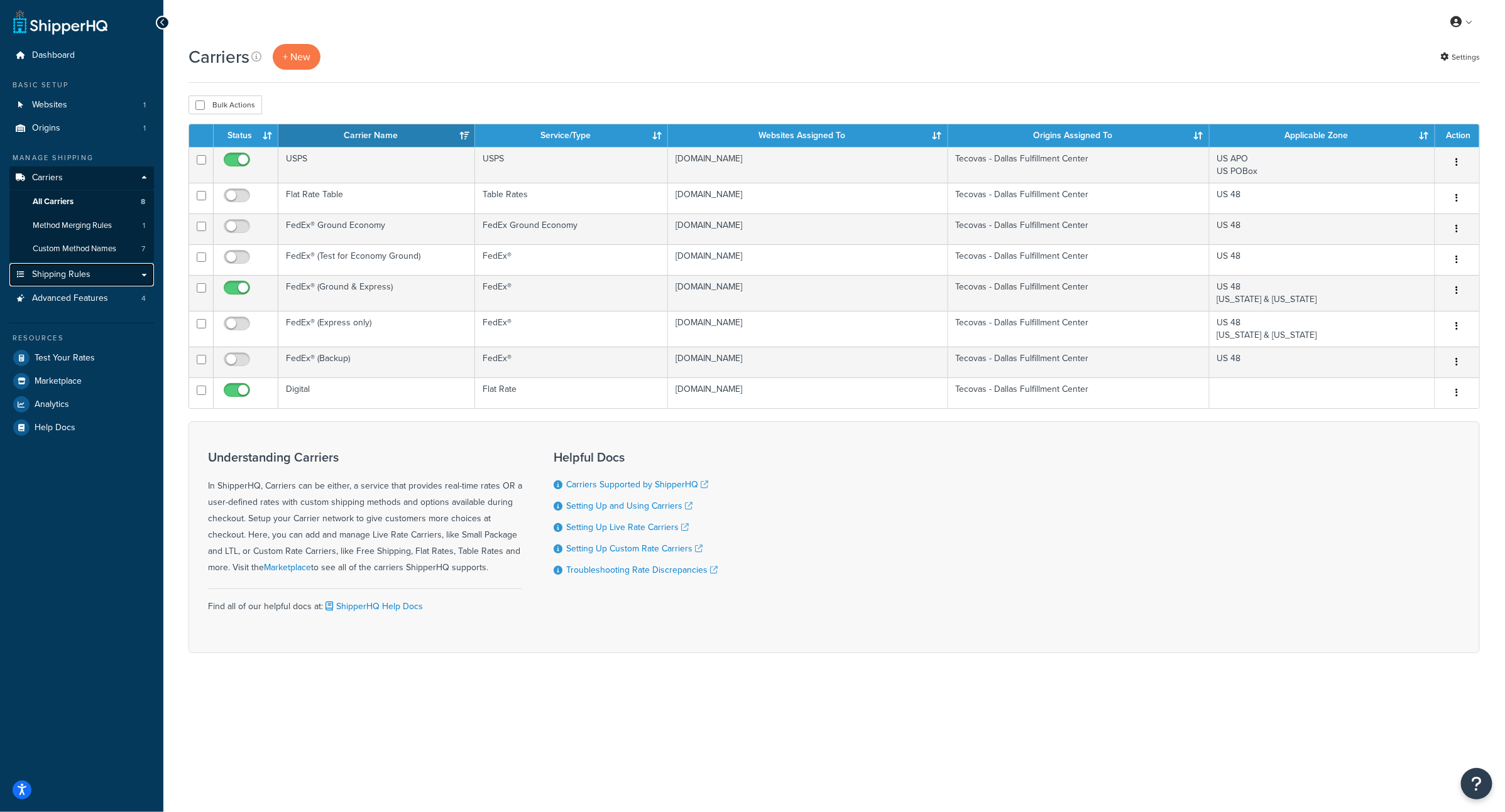
click at [96, 267] on link "Shipping Rules" at bounding box center [81, 274] width 144 height 23
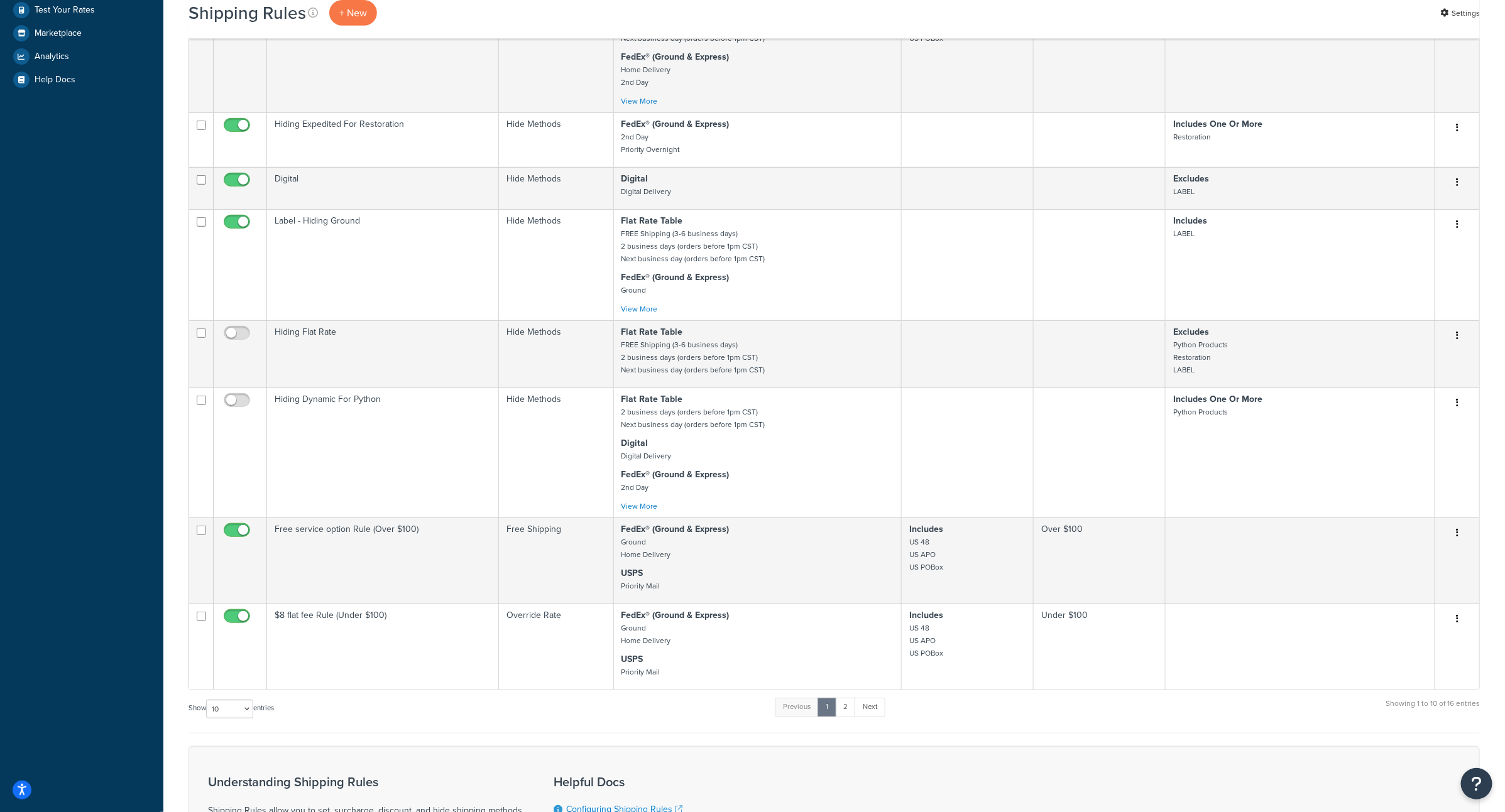
scroll to position [614, 0]
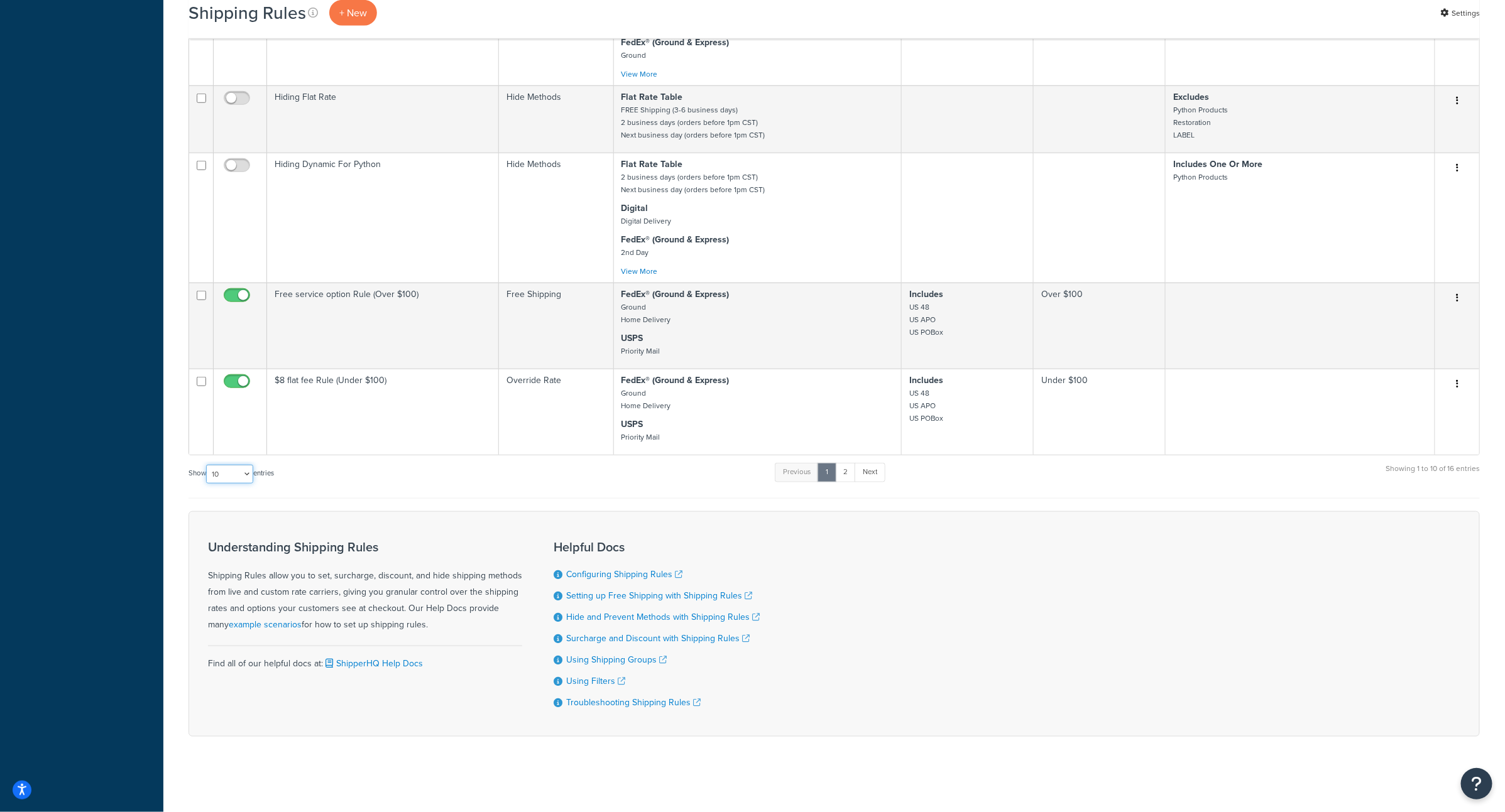
click at [241, 472] on select "10 15 25 50 100 1000" at bounding box center [229, 474] width 47 height 19
select select "25"
click at [208, 465] on select "10 15 25 50 100 1000" at bounding box center [229, 474] width 47 height 19
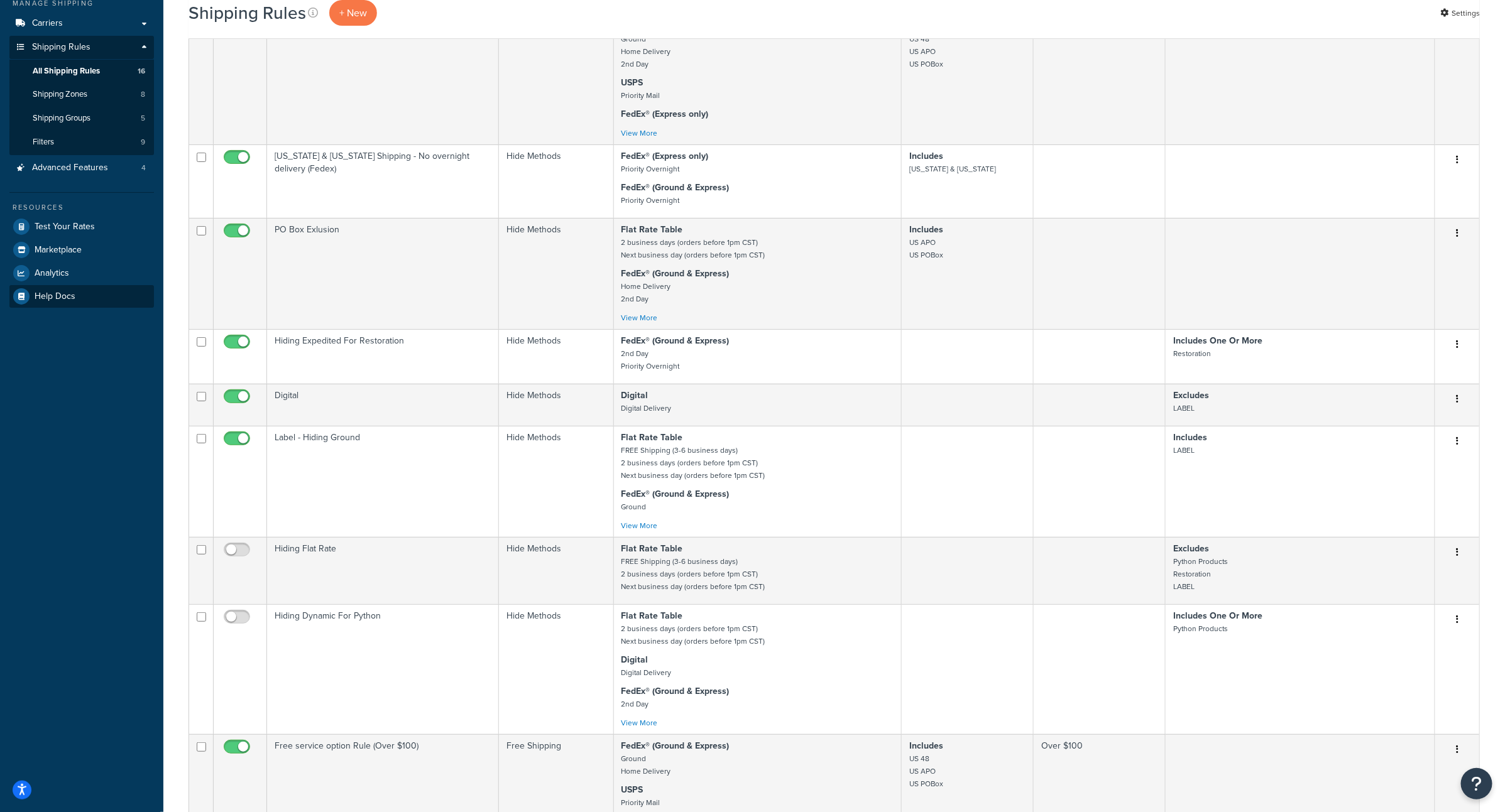
scroll to position [0, 0]
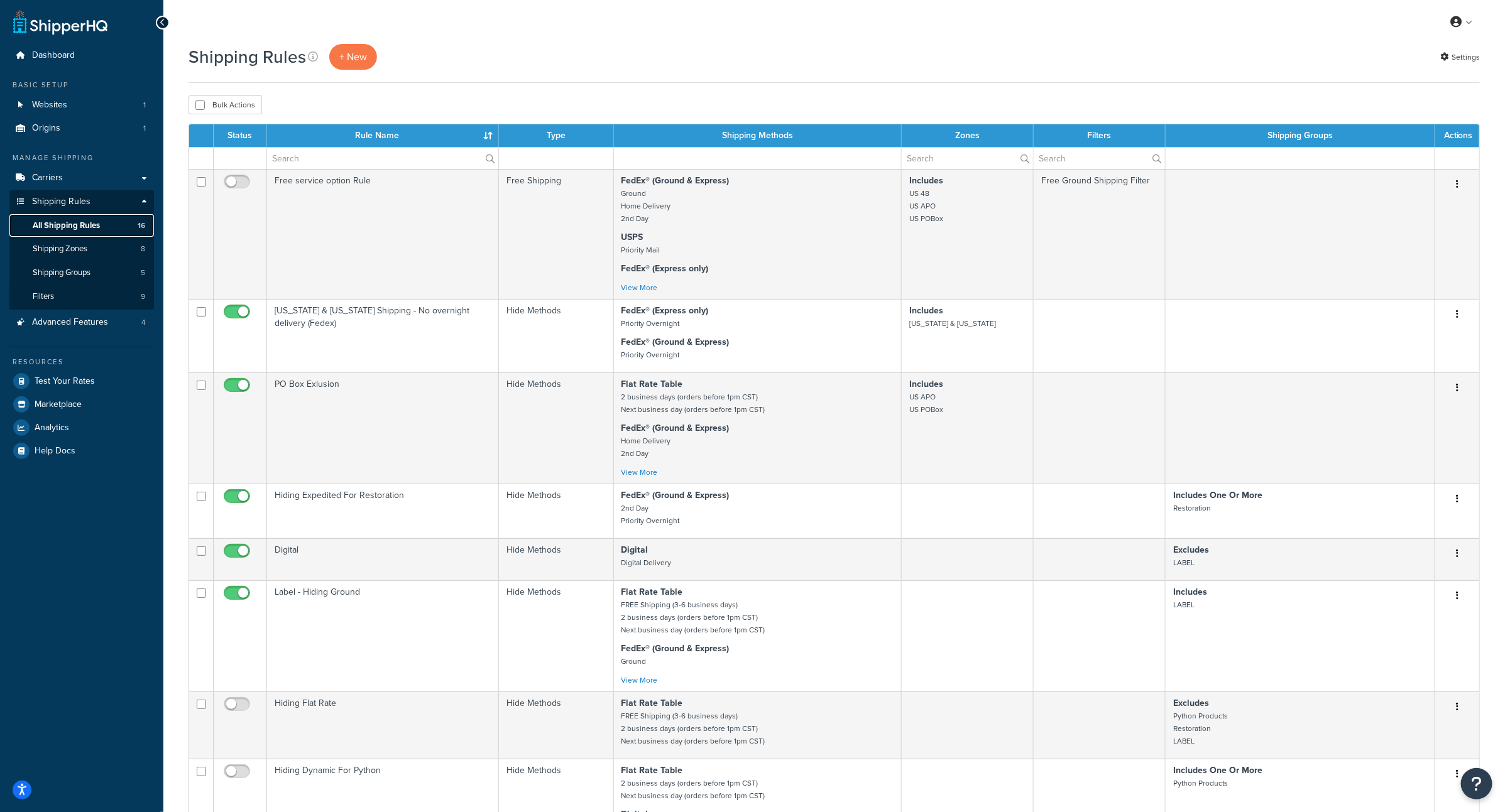
click at [101, 232] on link "All Shipping Rules 16" at bounding box center [81, 226] width 144 height 23
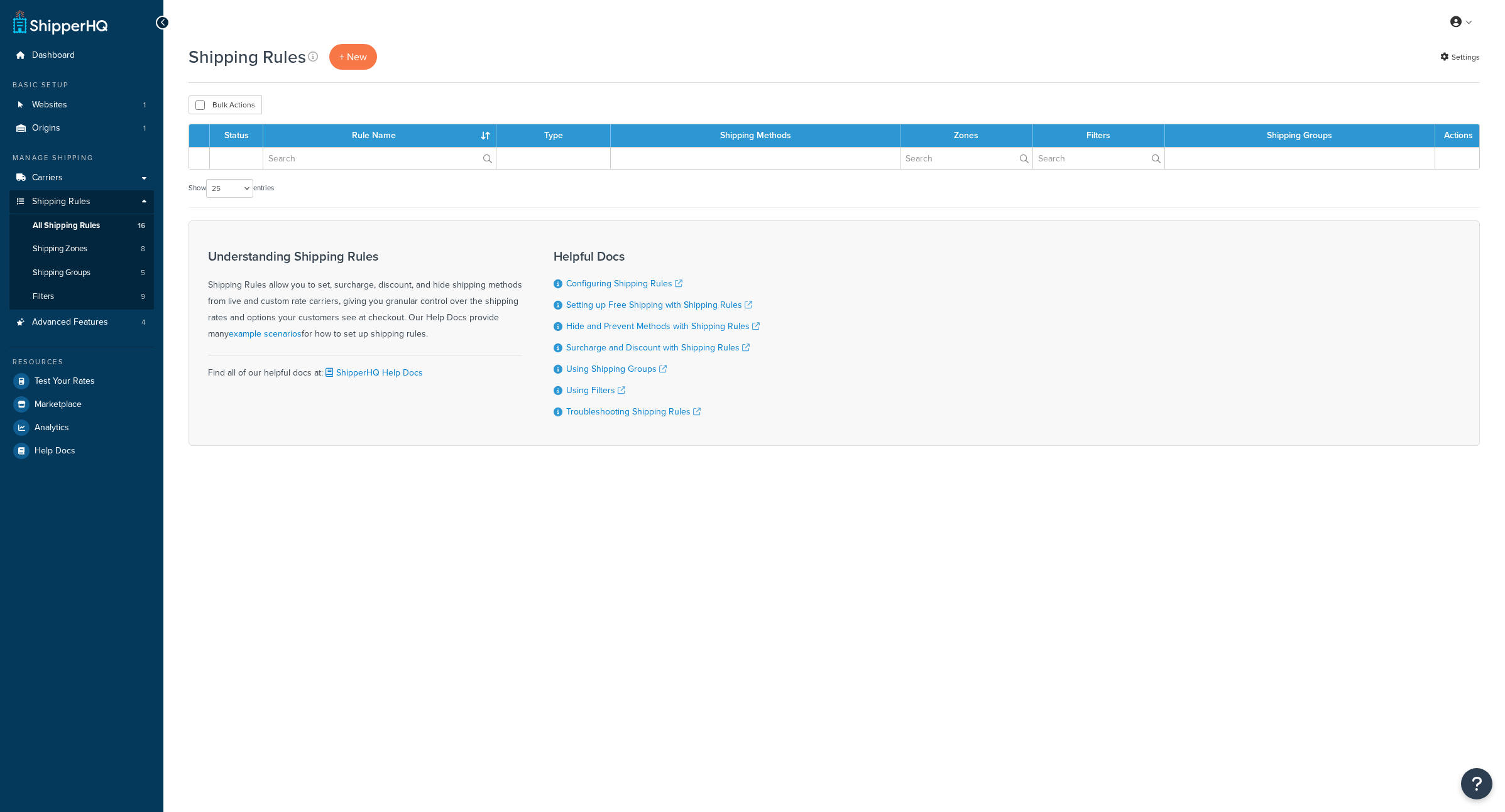
select select "25"
click at [84, 248] on span "Shipping Zones" at bounding box center [60, 248] width 55 height 11
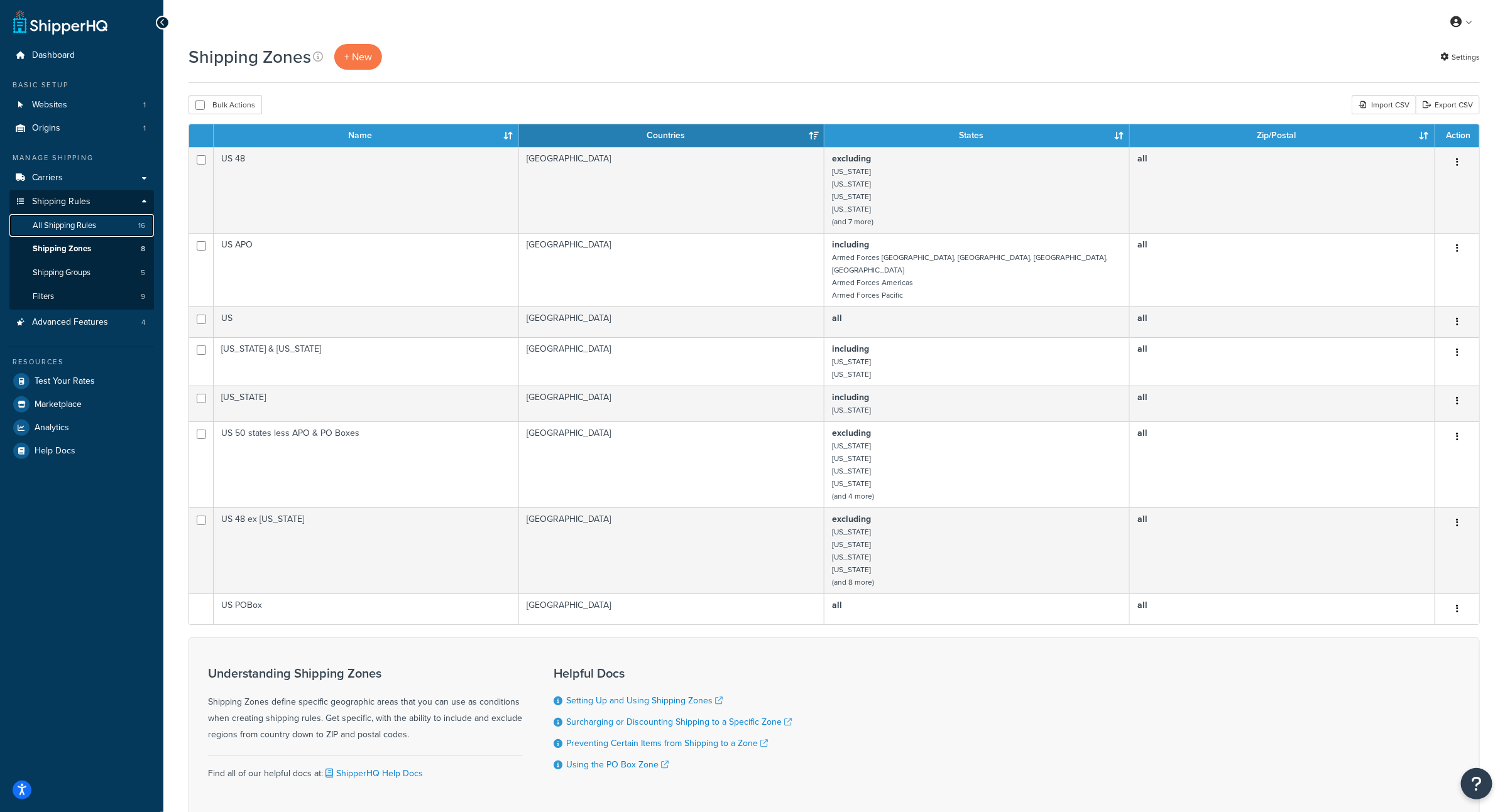
click at [82, 231] on span "All Shipping Rules" at bounding box center [65, 226] width 64 height 11
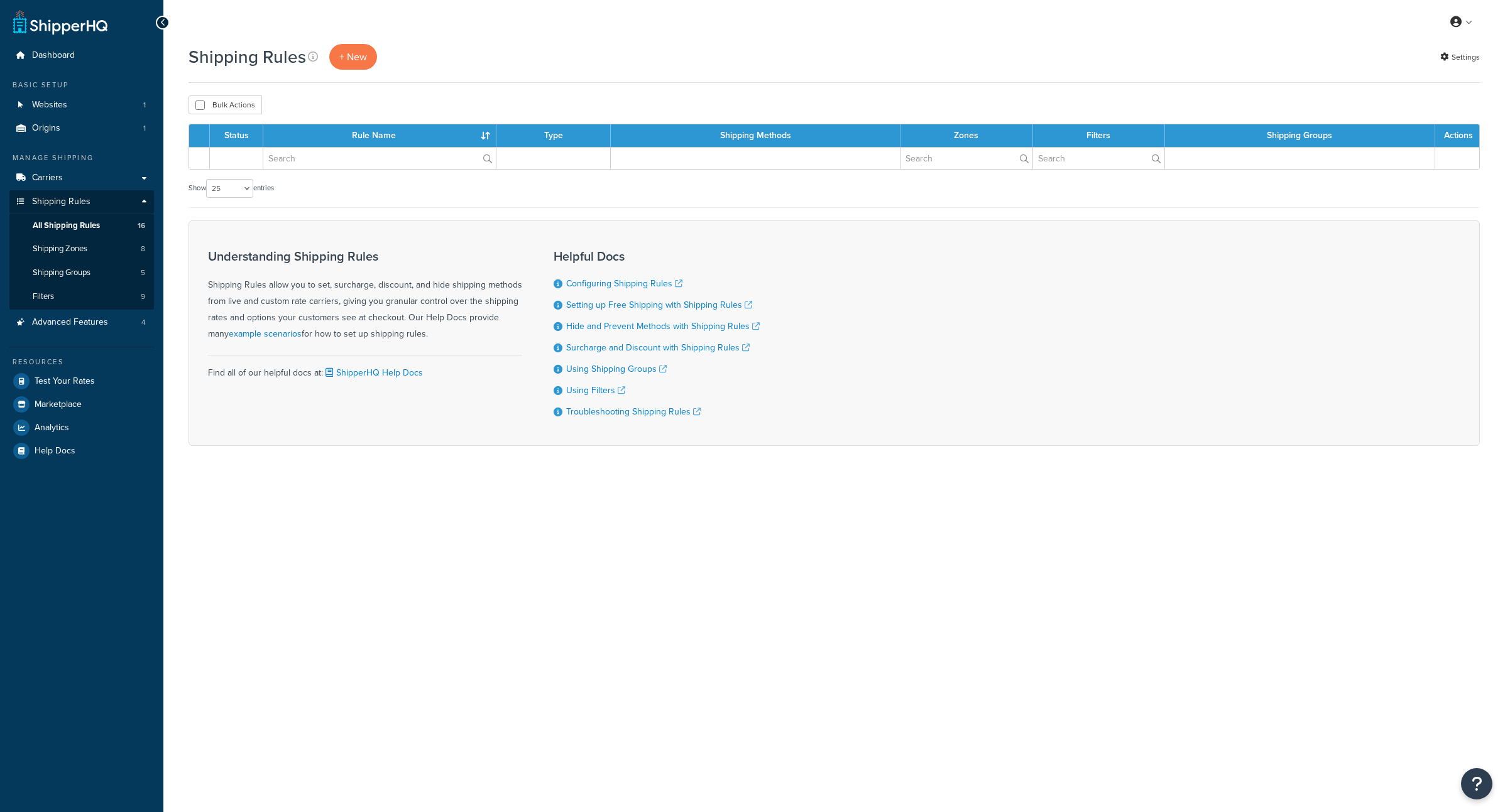
select select "25"
click at [75, 172] on link "Carriers" at bounding box center [81, 178] width 144 height 23
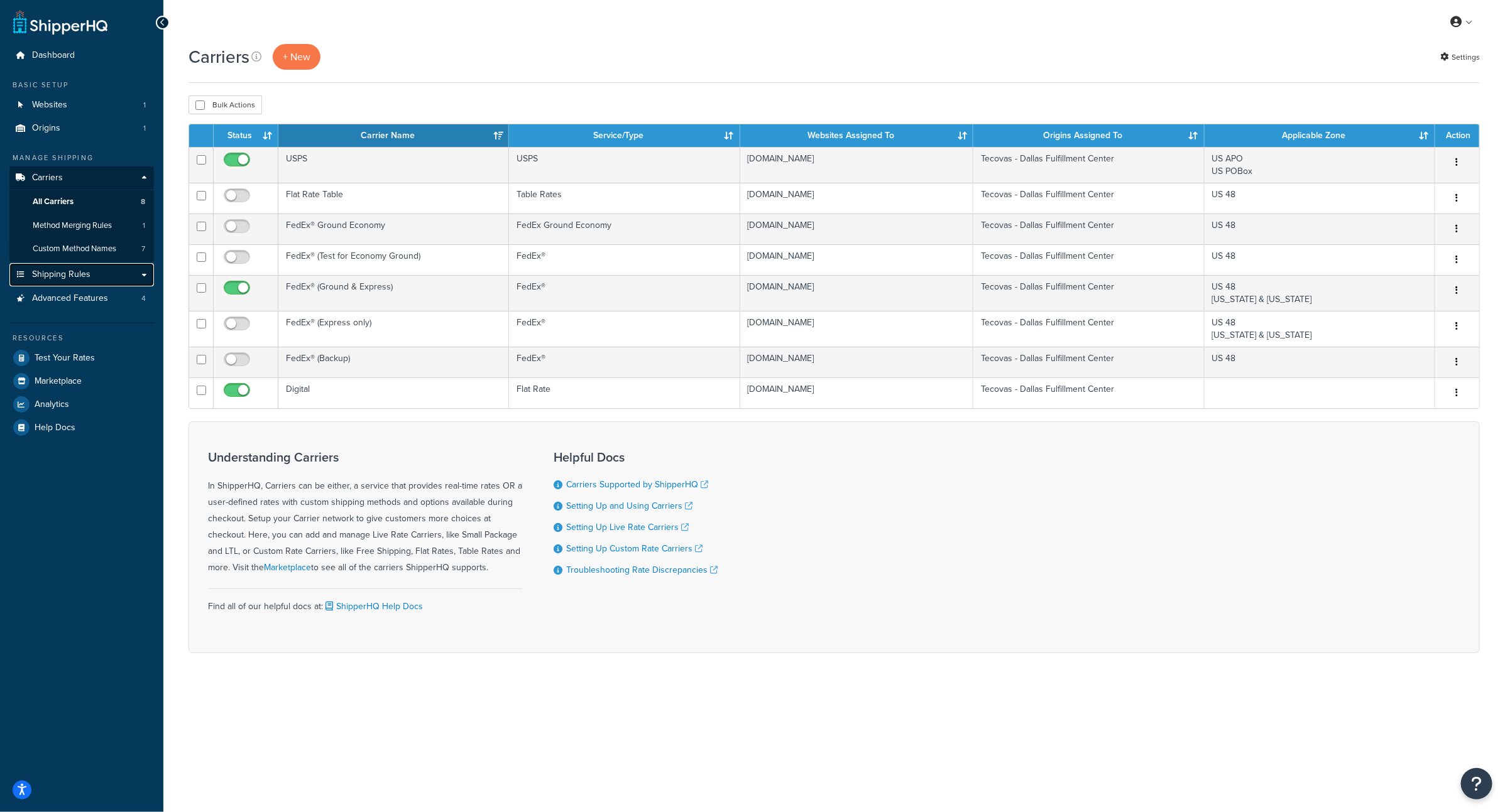
click at [76, 277] on span "Shipping Rules" at bounding box center [61, 274] width 59 height 11
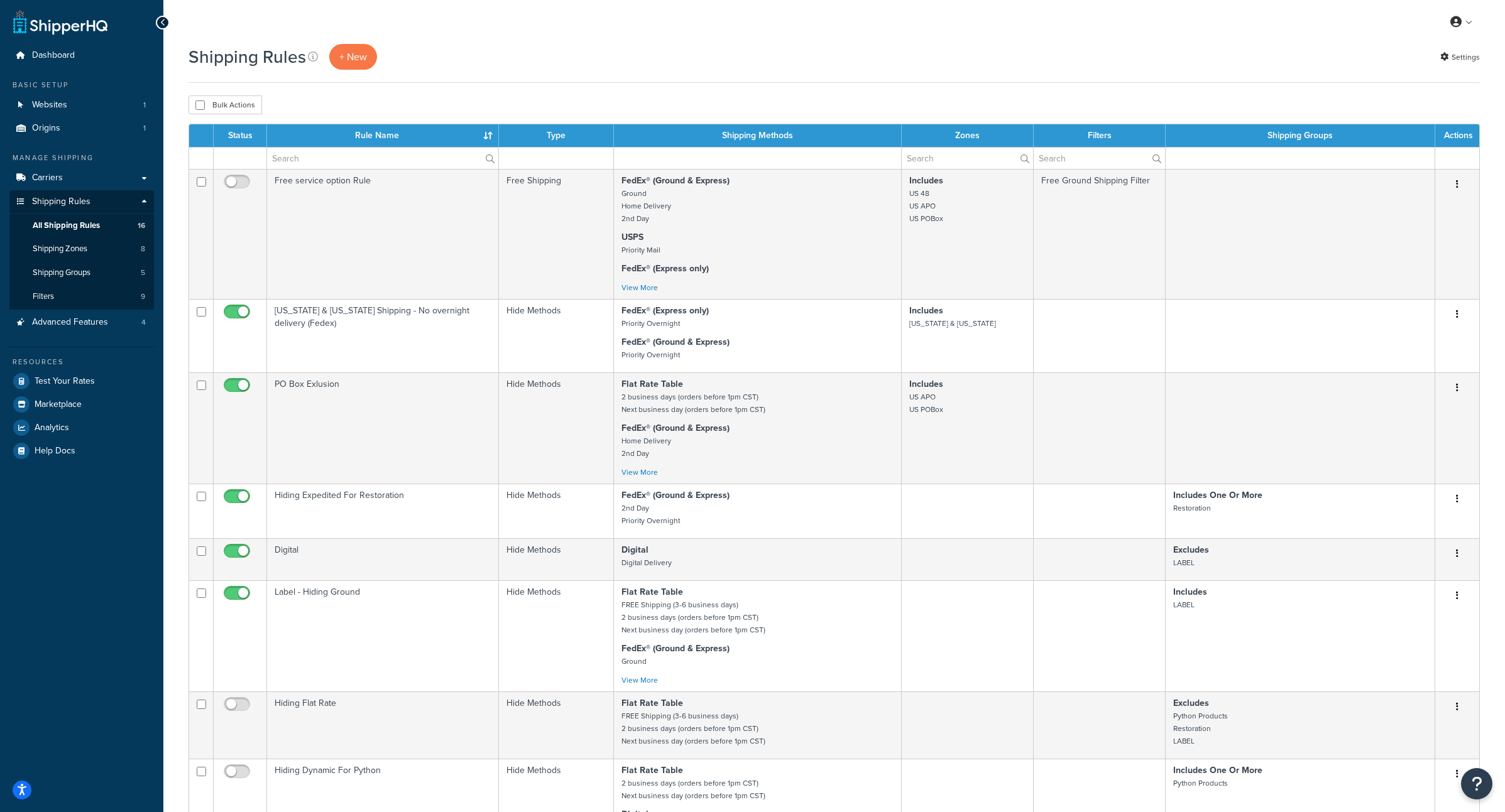
select select "25"
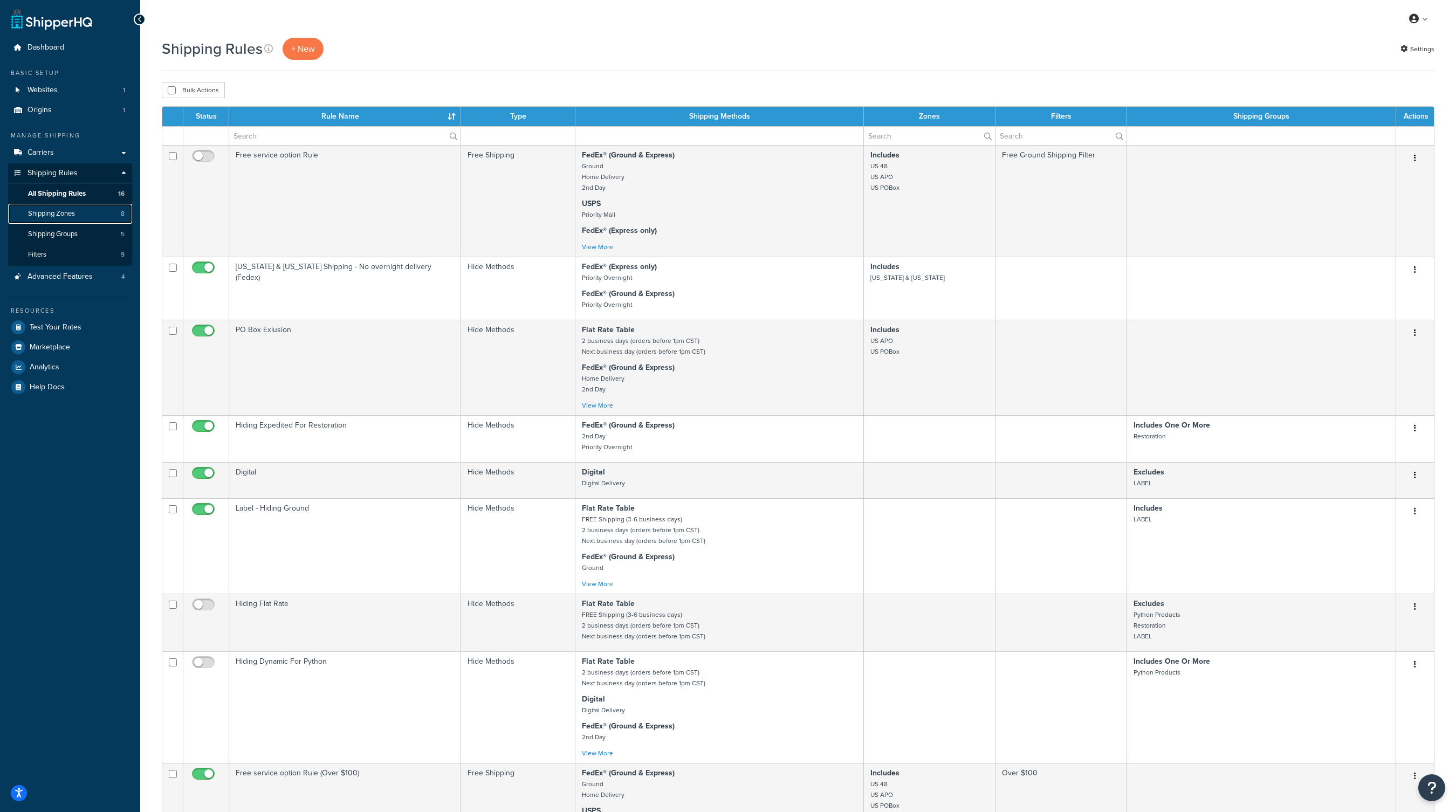
click at [75, 211] on span "Shipping Zones" at bounding box center [51, 213] width 47 height 9
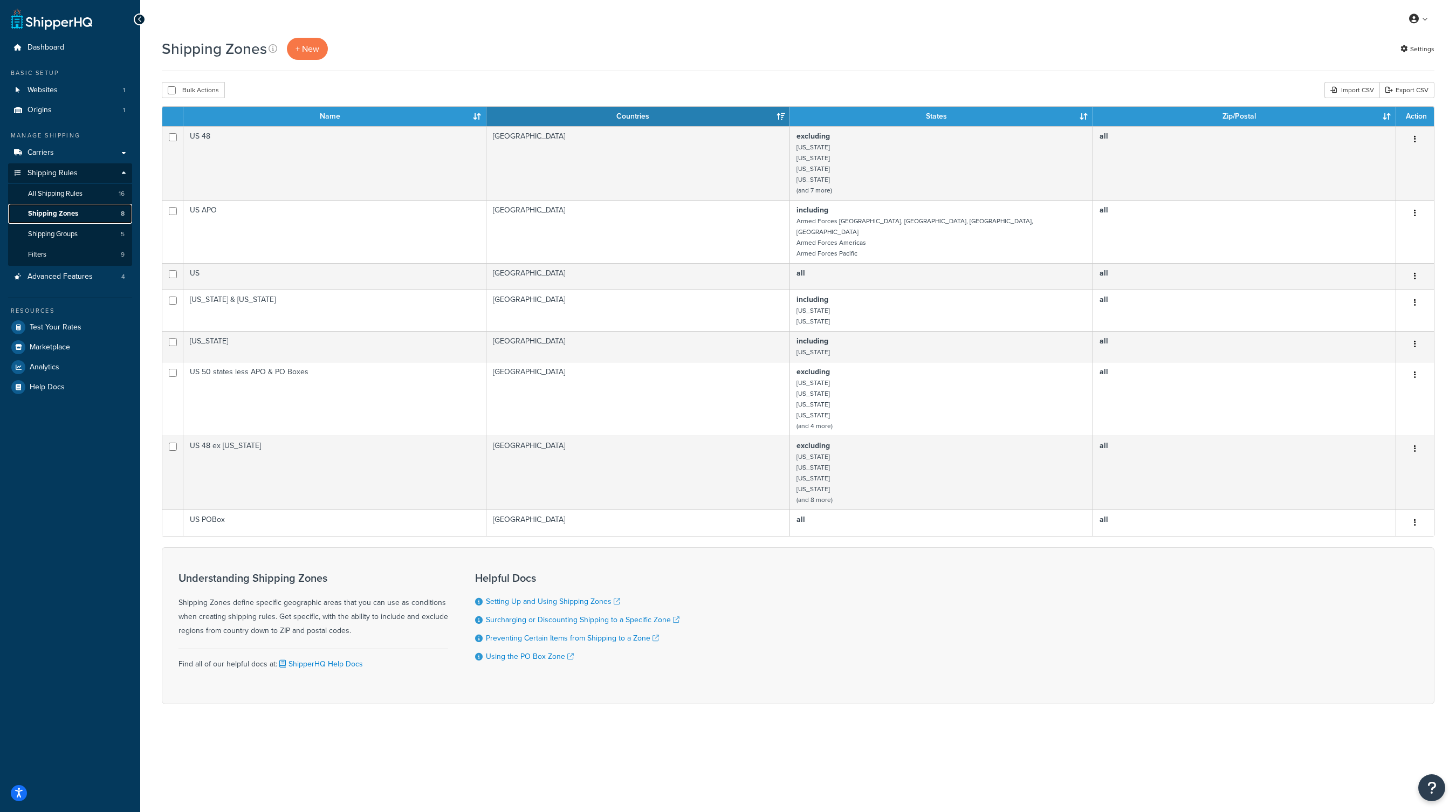
click at [82, 211] on link "Shipping Zones 8" at bounding box center [69, 213] width 124 height 20
click at [58, 235] on span "Shipping Groups" at bounding box center [53, 234] width 49 height 9
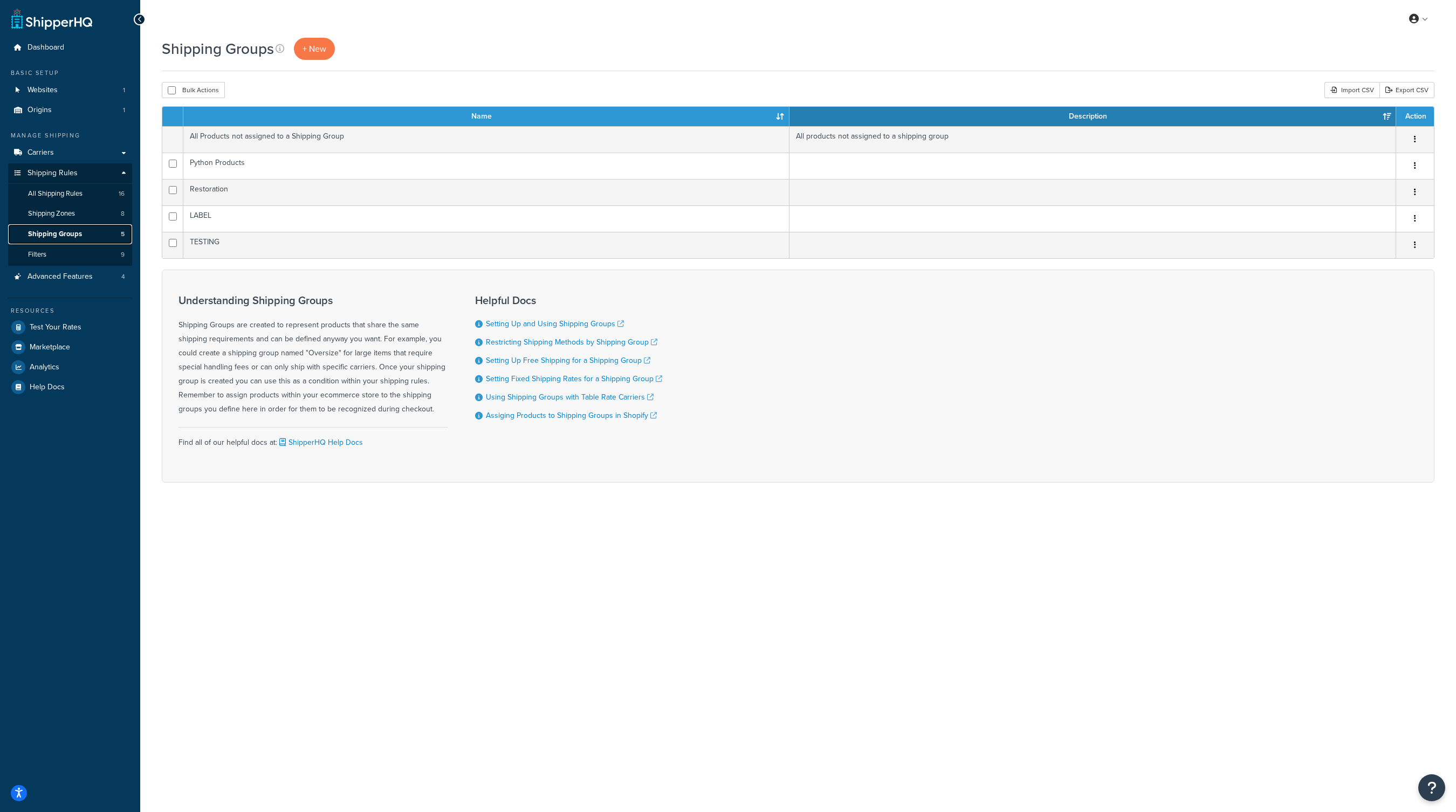
click at [67, 233] on span "Shipping Groups" at bounding box center [55, 234] width 54 height 9
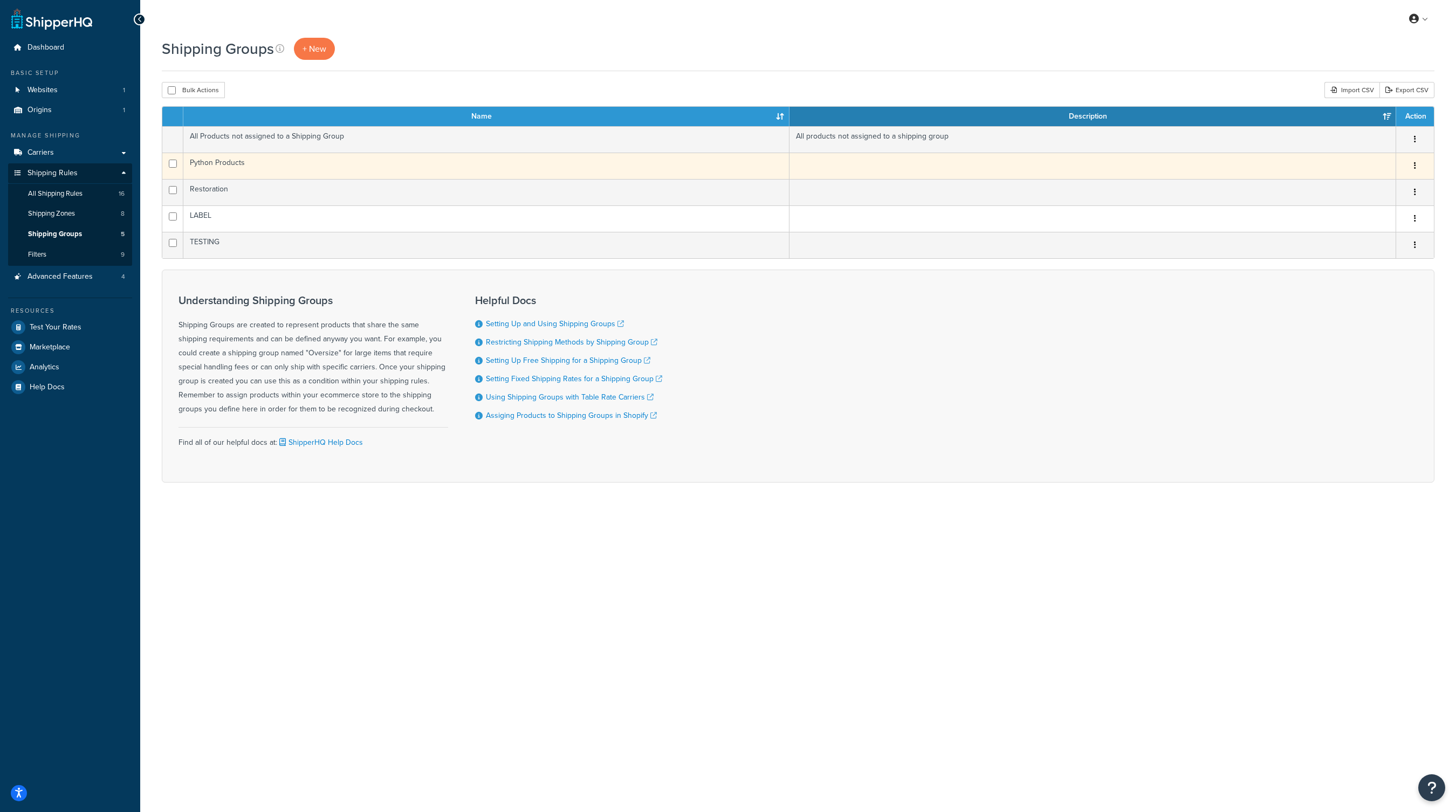
click at [1420, 164] on button "button" at bounding box center [1415, 166] width 15 height 17
click at [1378, 185] on link "Edit" at bounding box center [1372, 188] width 85 height 22
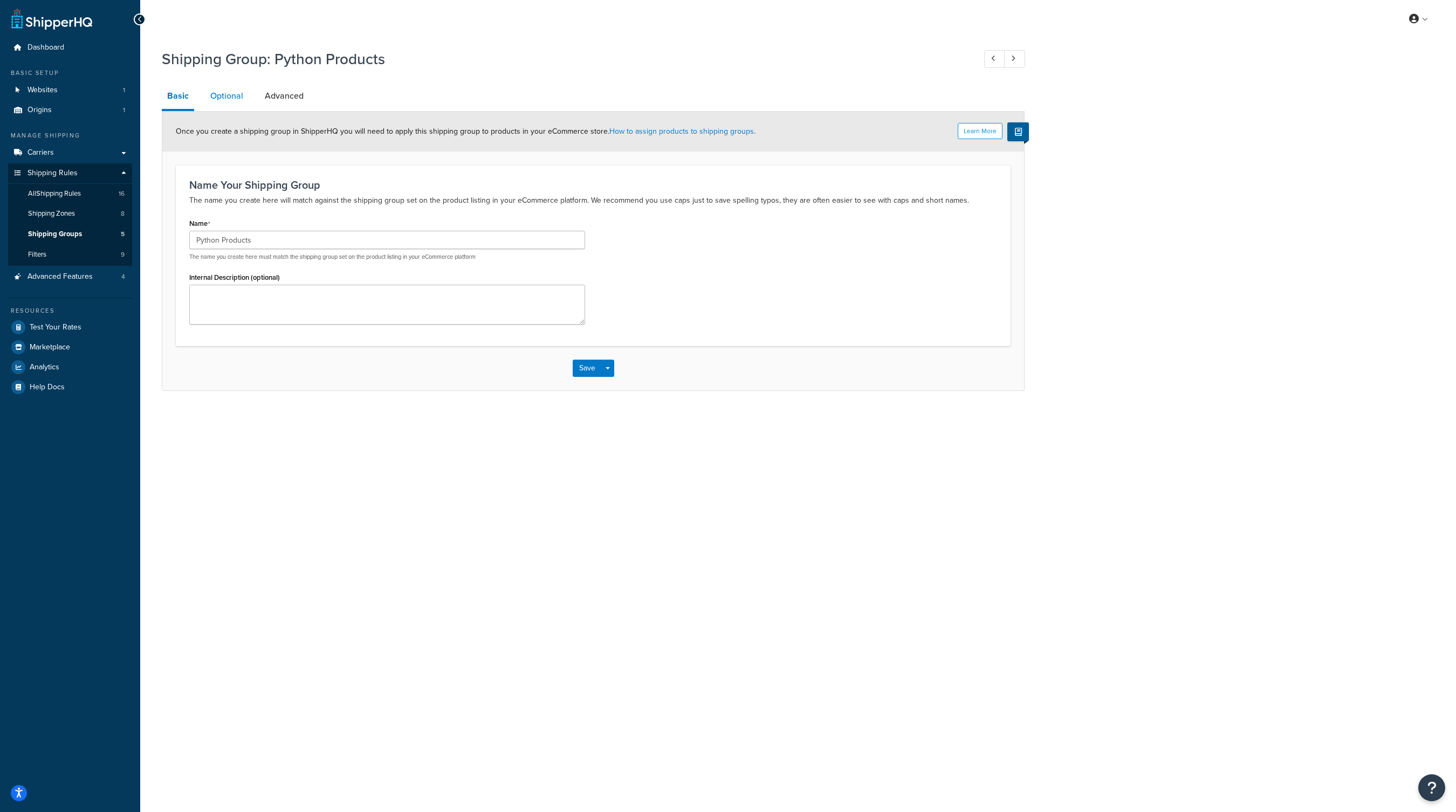
click at [223, 99] on link "Optional" at bounding box center [226, 96] width 44 height 26
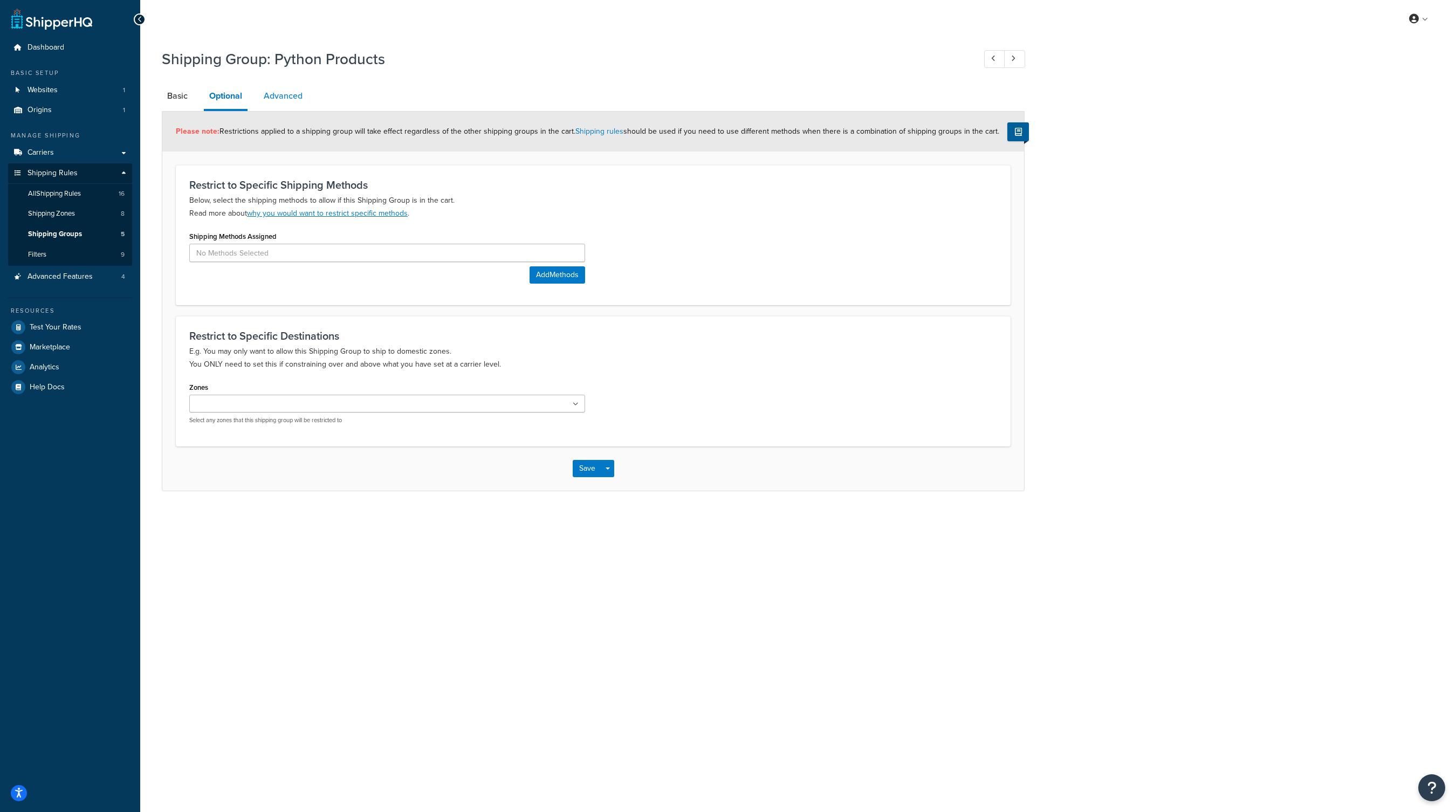
click at [286, 97] on link "Advanced" at bounding box center [283, 96] width 49 height 26
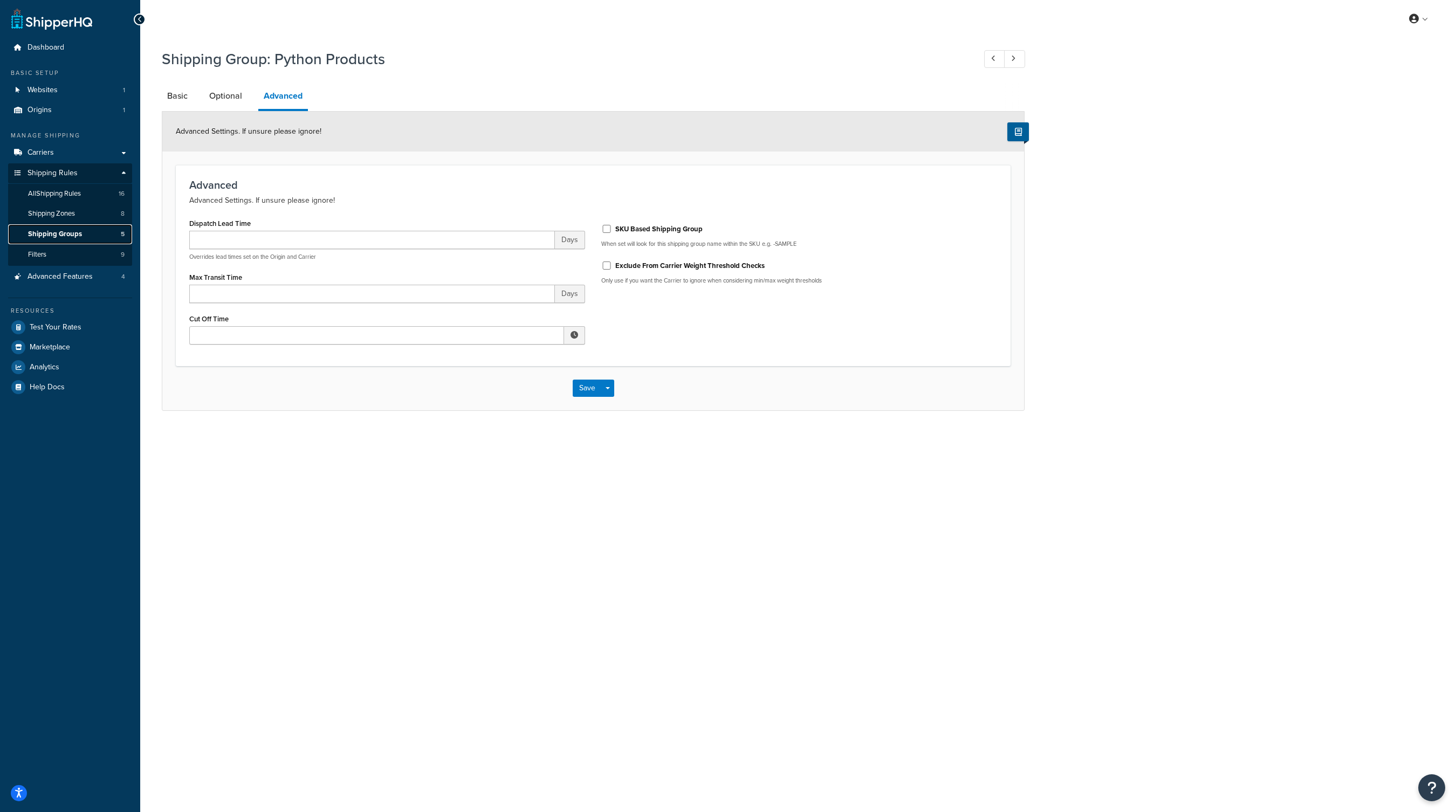
click at [60, 232] on span "Shipping Groups" at bounding box center [55, 234] width 54 height 9
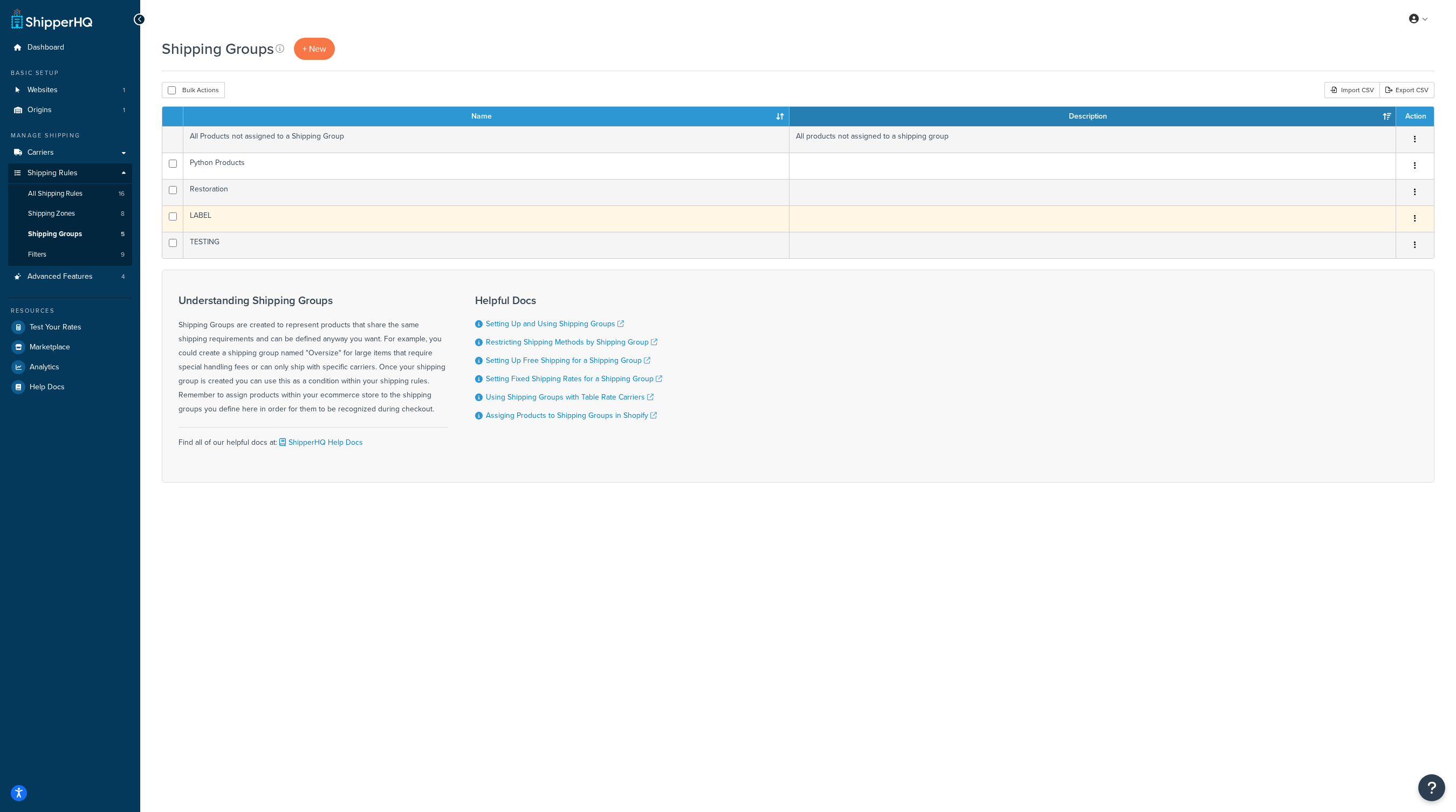
click at [1419, 217] on button "button" at bounding box center [1415, 219] width 15 height 17
click at [1368, 236] on link "Edit" at bounding box center [1372, 240] width 85 height 22
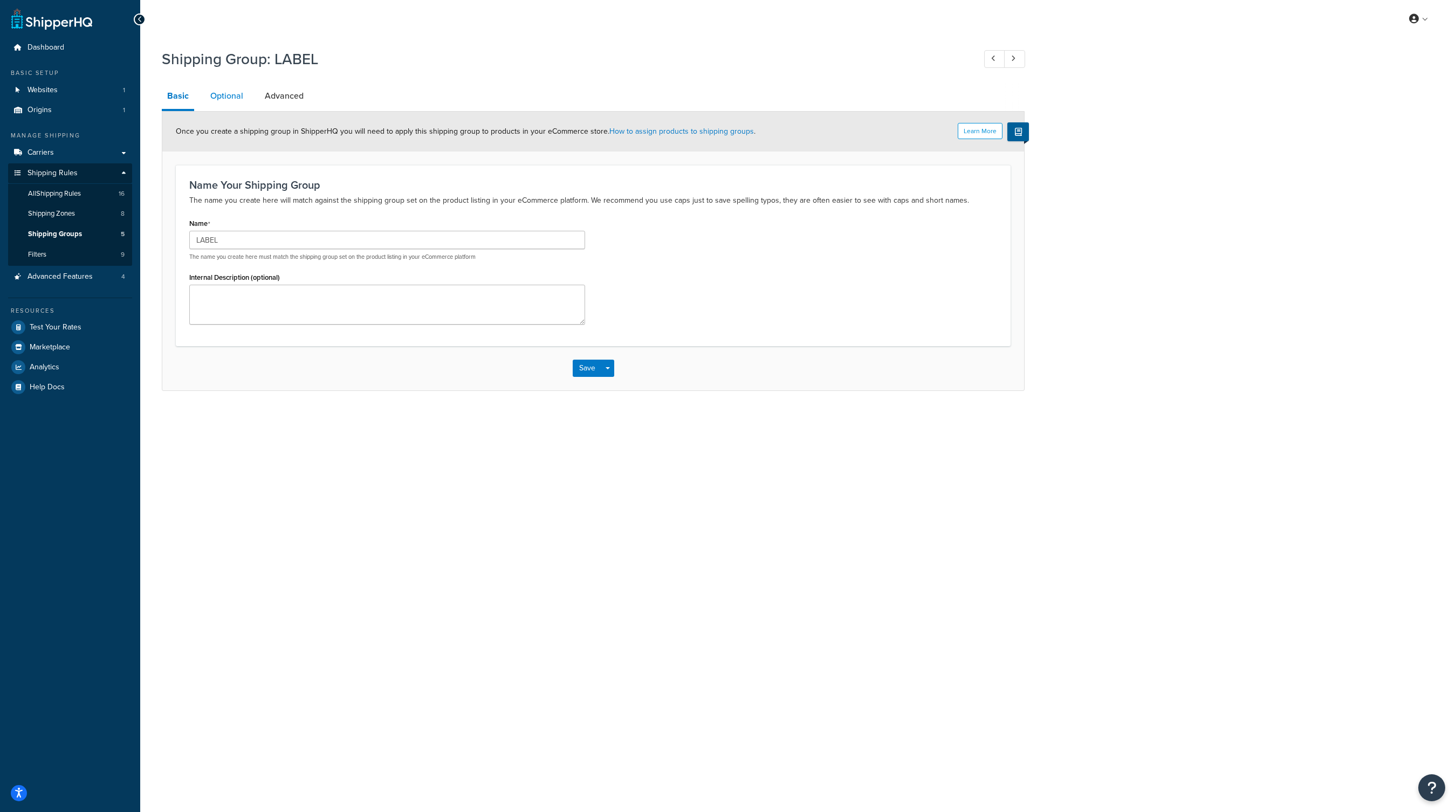
click at [223, 94] on link "Optional" at bounding box center [226, 96] width 44 height 26
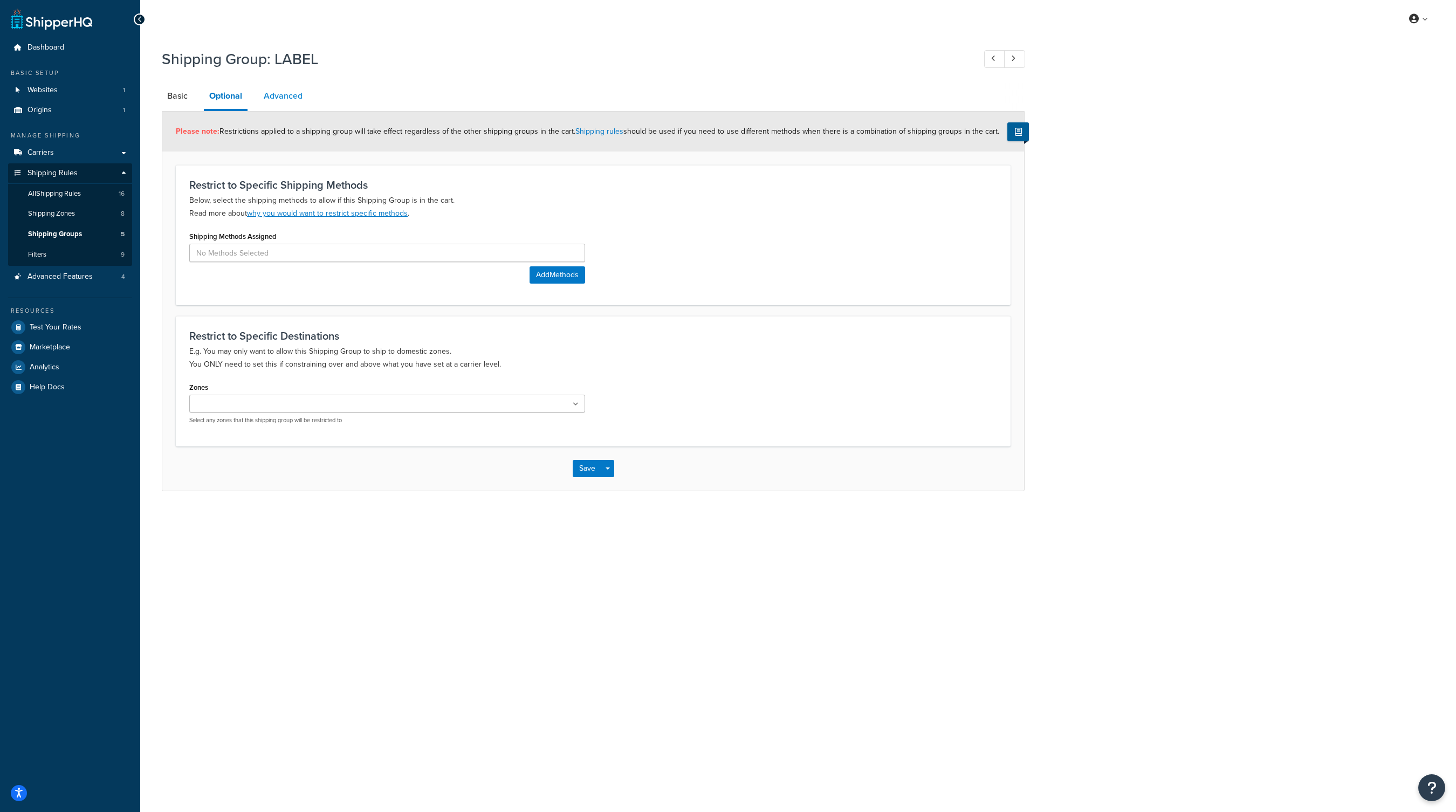
click at [292, 95] on link "Advanced" at bounding box center [283, 96] width 49 height 26
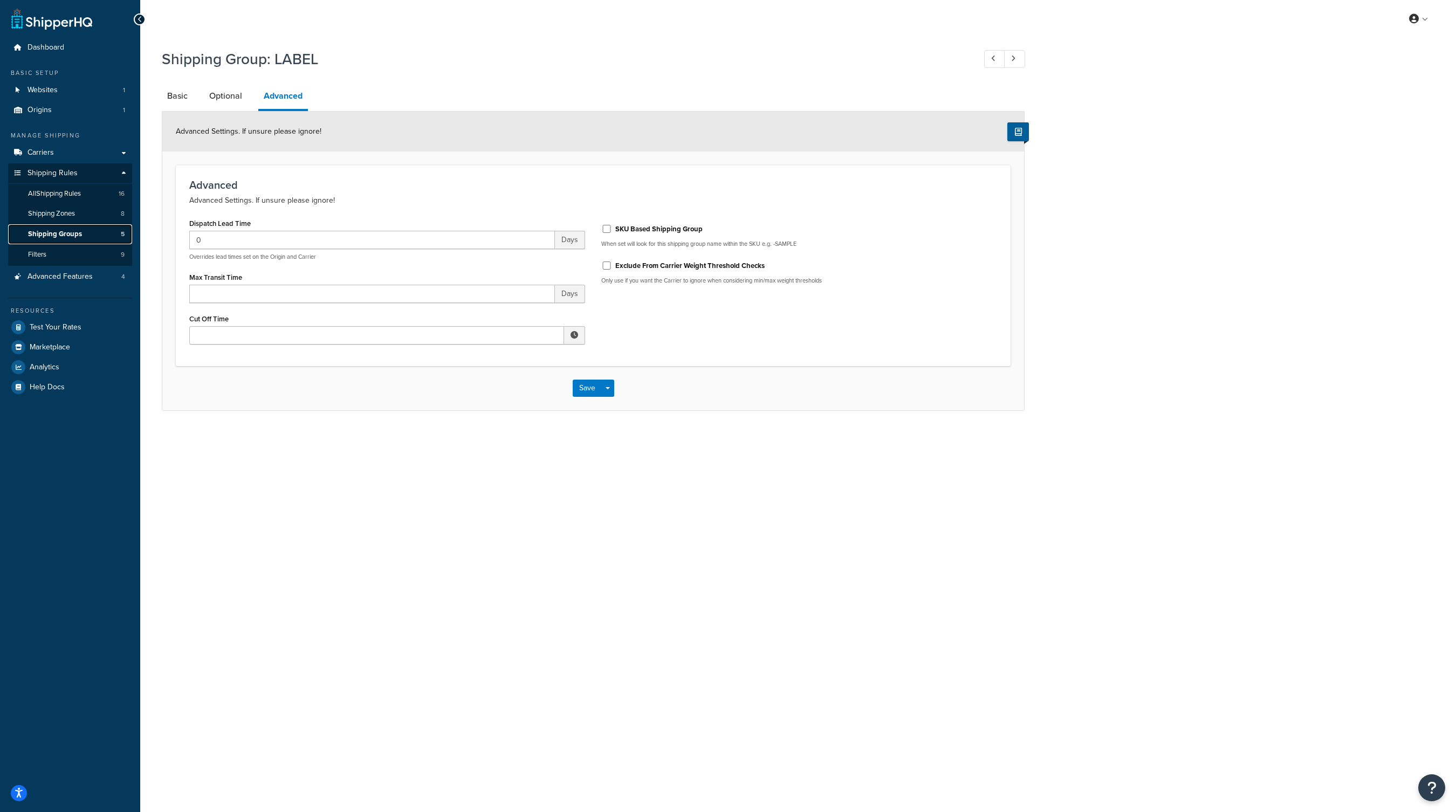
click at [56, 235] on span "Shipping Groups" at bounding box center [55, 234] width 54 height 9
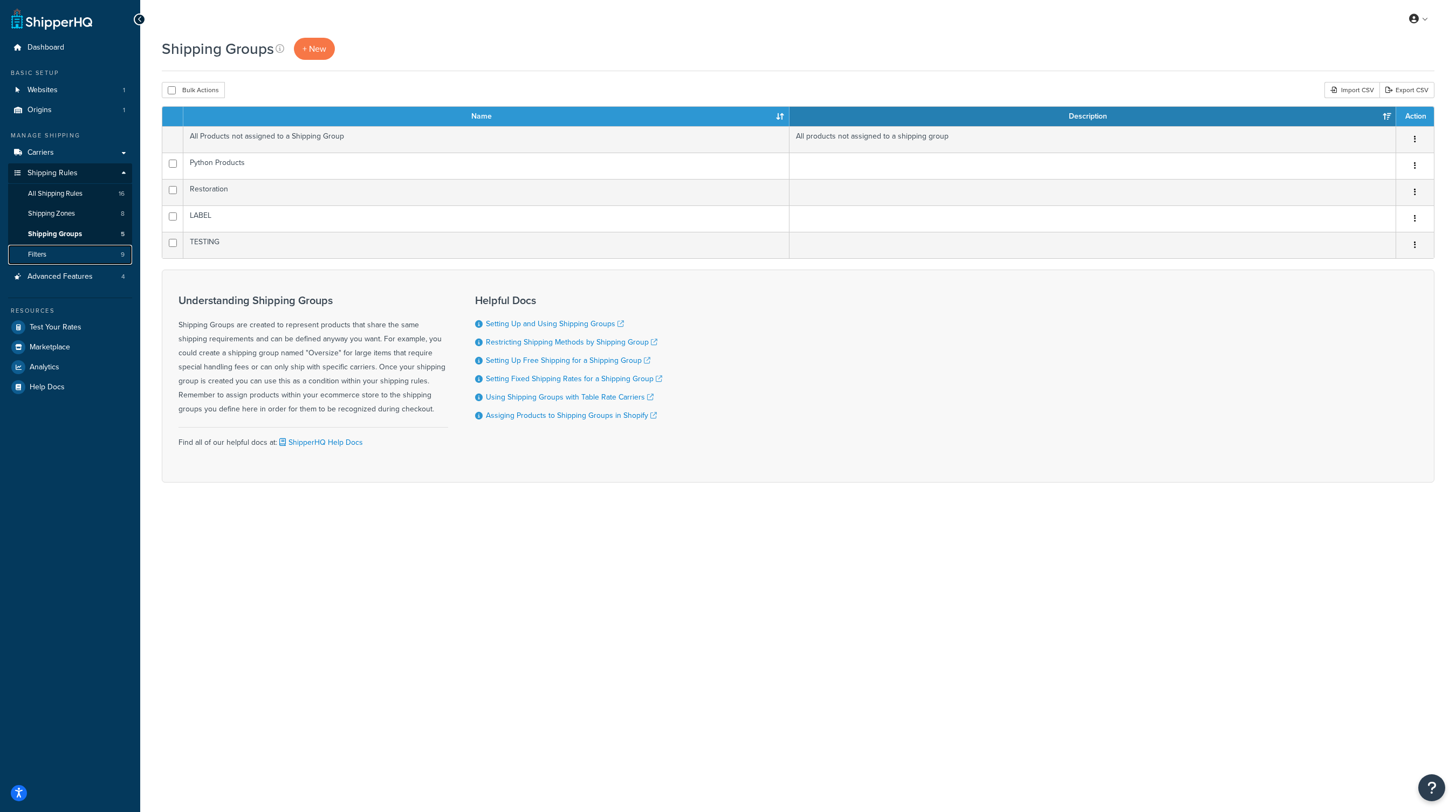
click at [71, 248] on link "Filters 9" at bounding box center [69, 254] width 124 height 20
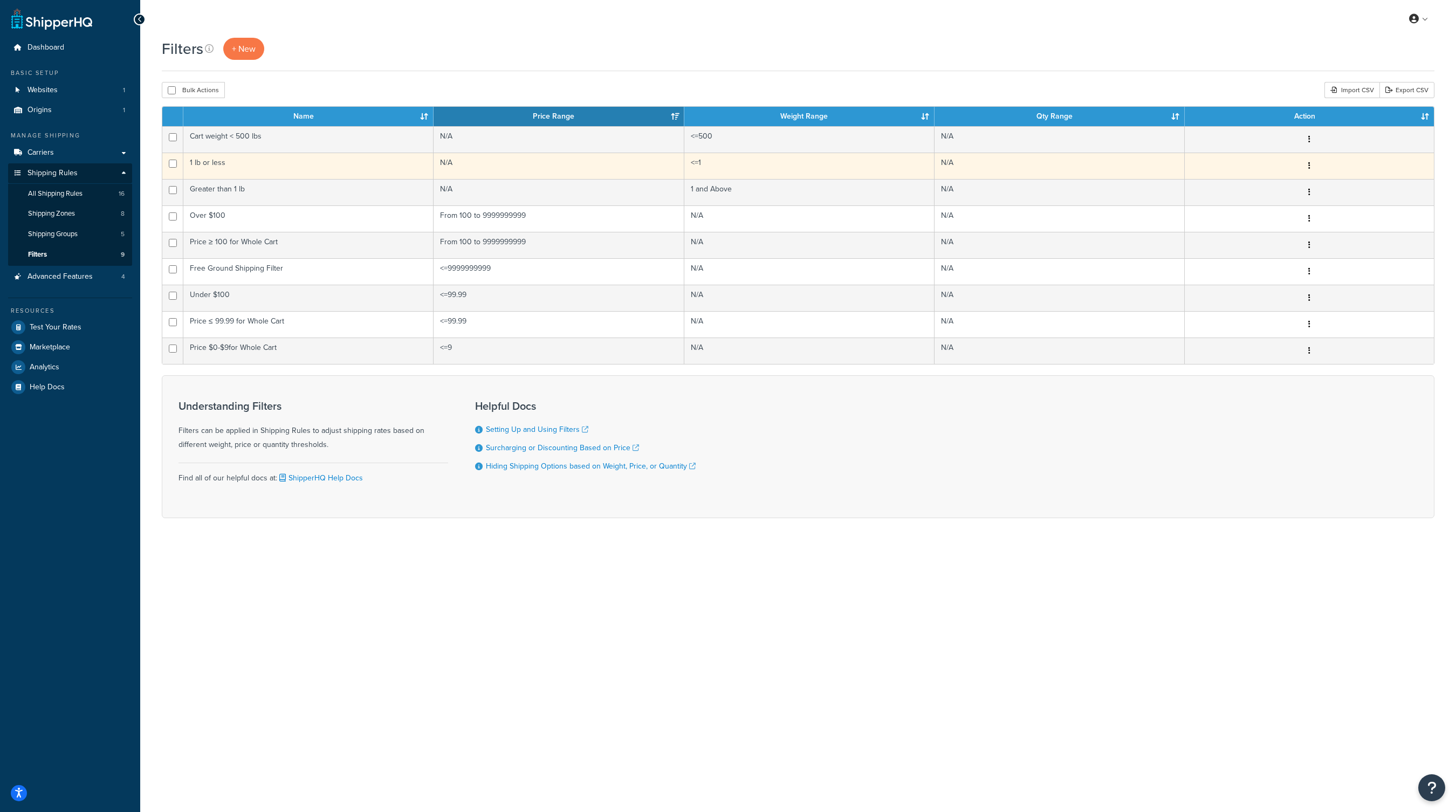
click at [1312, 165] on button "button" at bounding box center [1309, 166] width 15 height 17
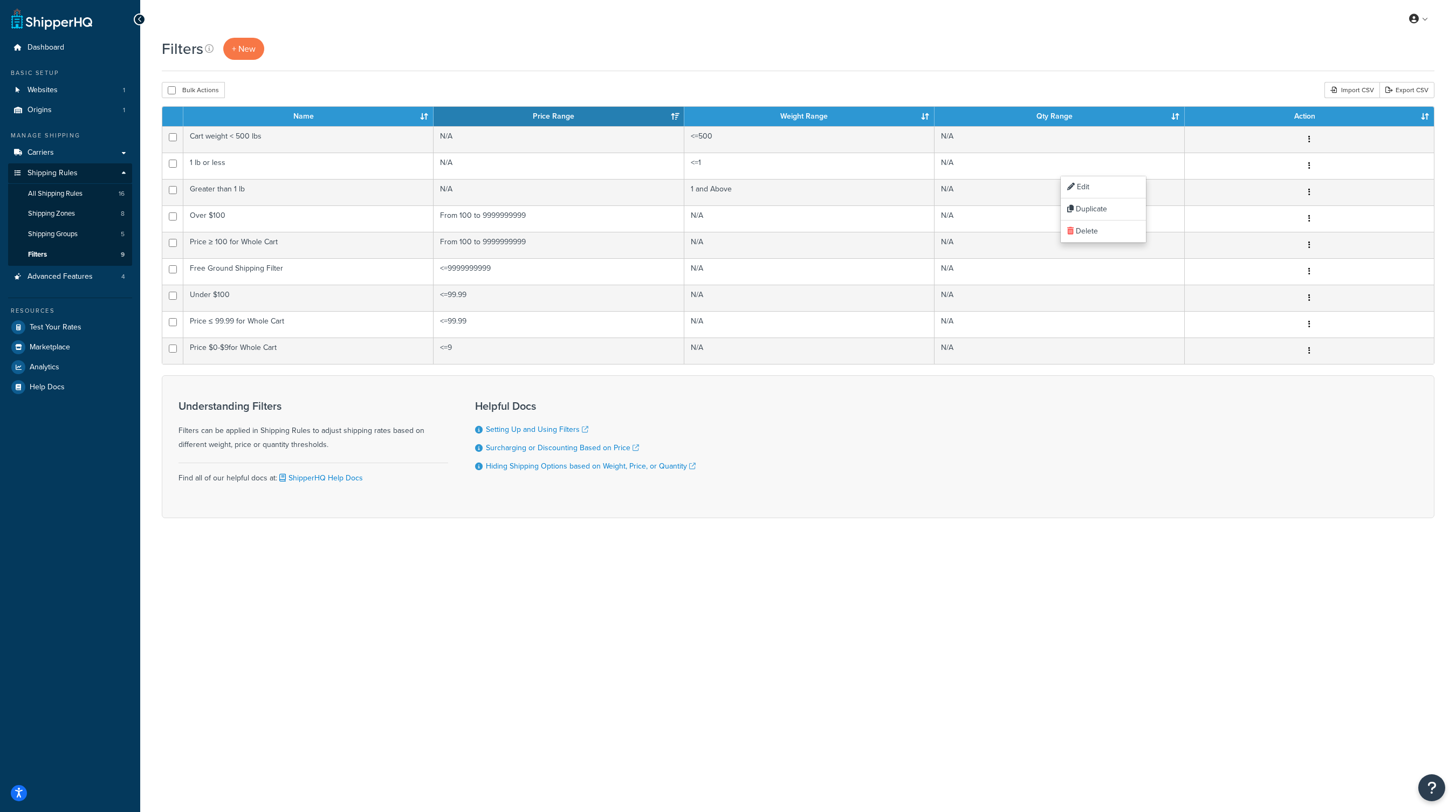
click at [1146, 62] on div "Filters + New" at bounding box center [798, 54] width 1273 height 33
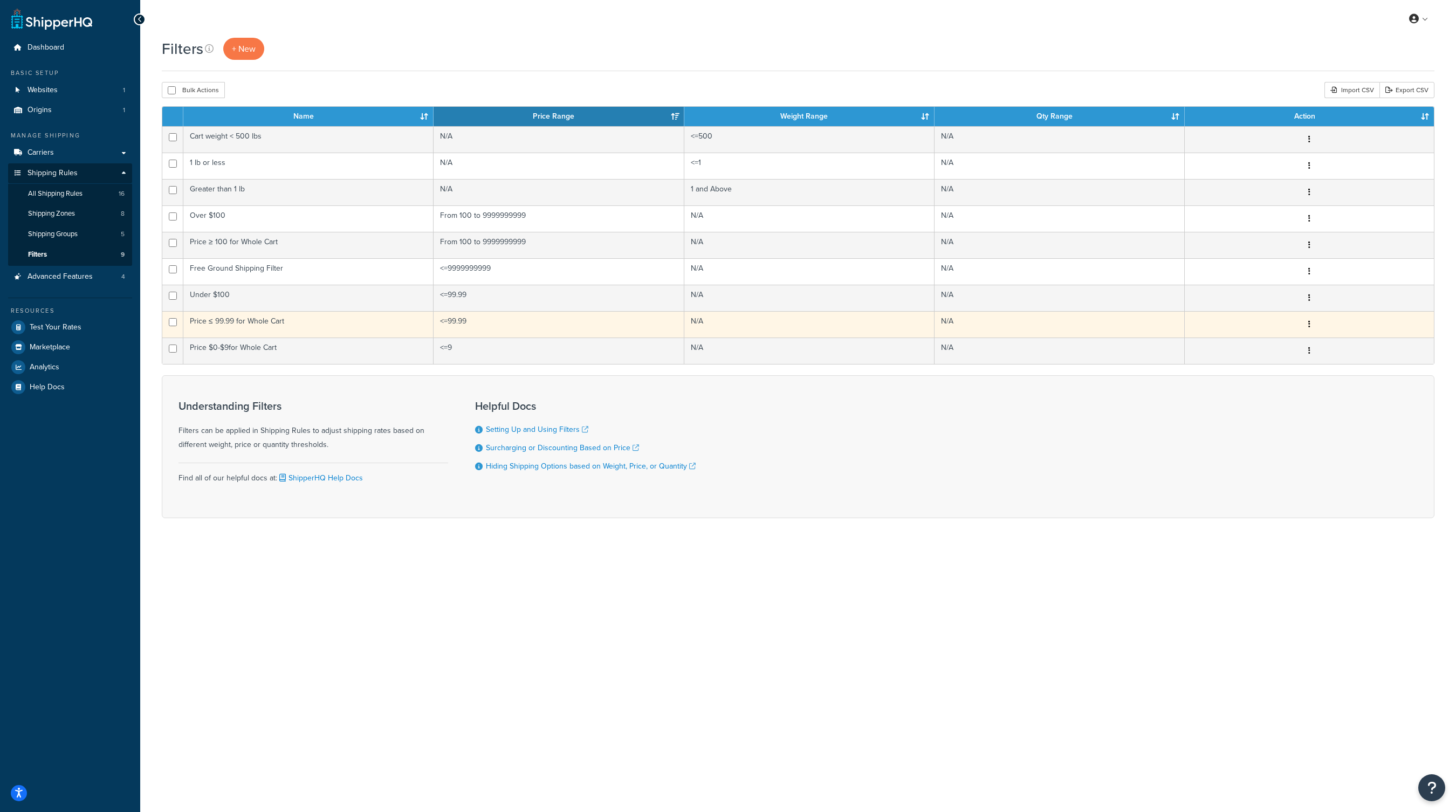
click at [668, 311] on td "<=99.99" at bounding box center [558, 324] width 250 height 26
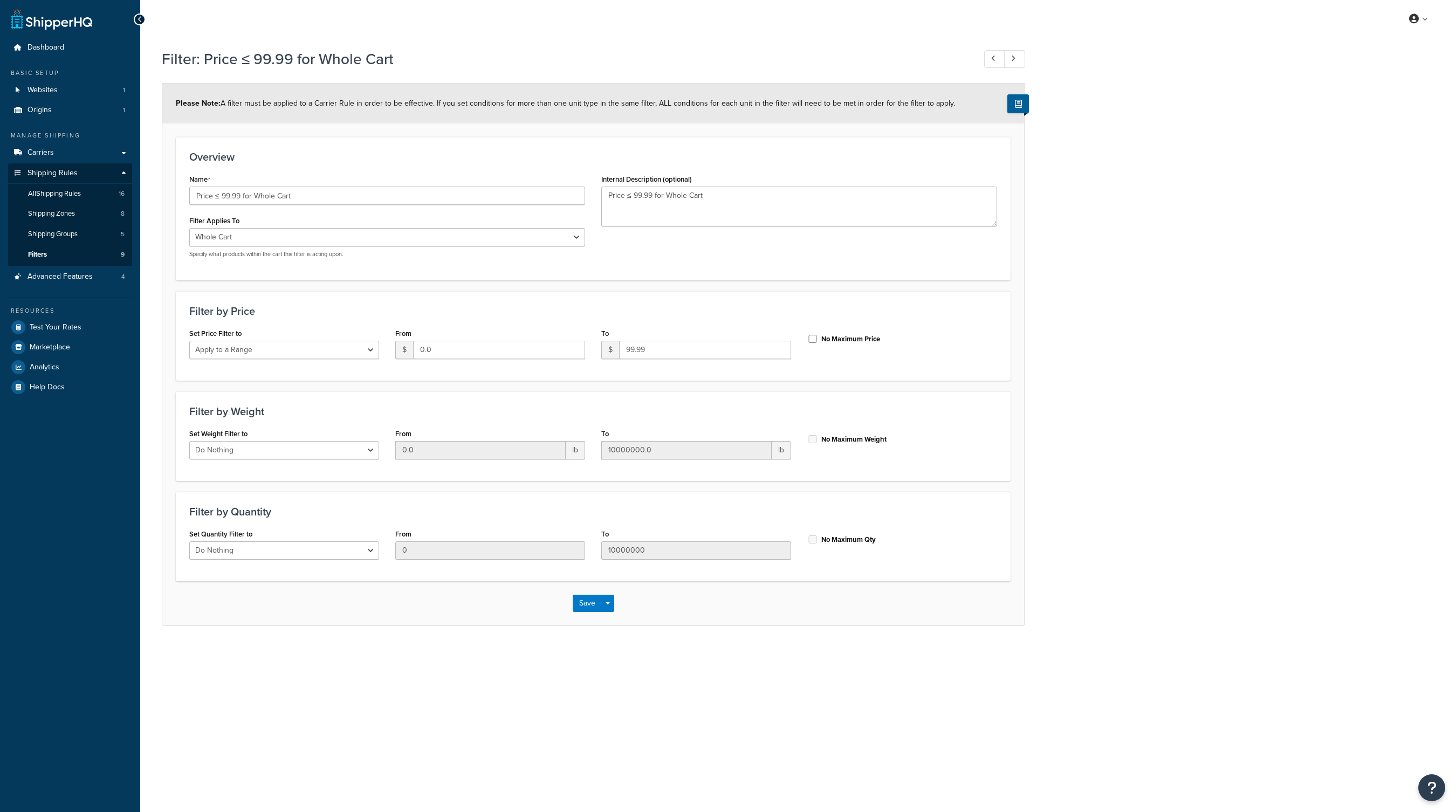
select select "range"
click at [39, 256] on span "Filters" at bounding box center [38, 254] width 19 height 9
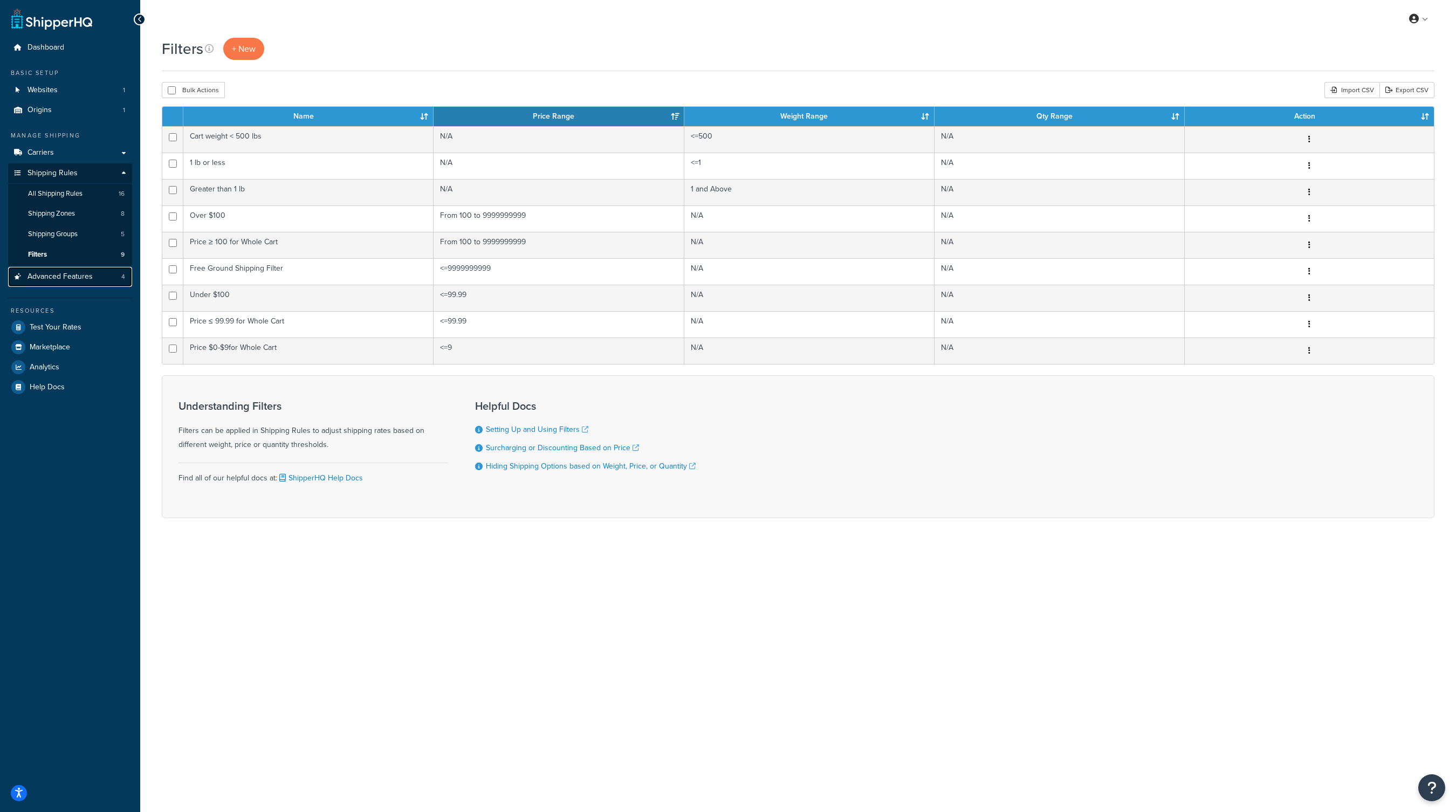
click at [85, 280] on span "Advanced Features" at bounding box center [60, 276] width 66 height 9
